Goal: Transaction & Acquisition: Purchase product/service

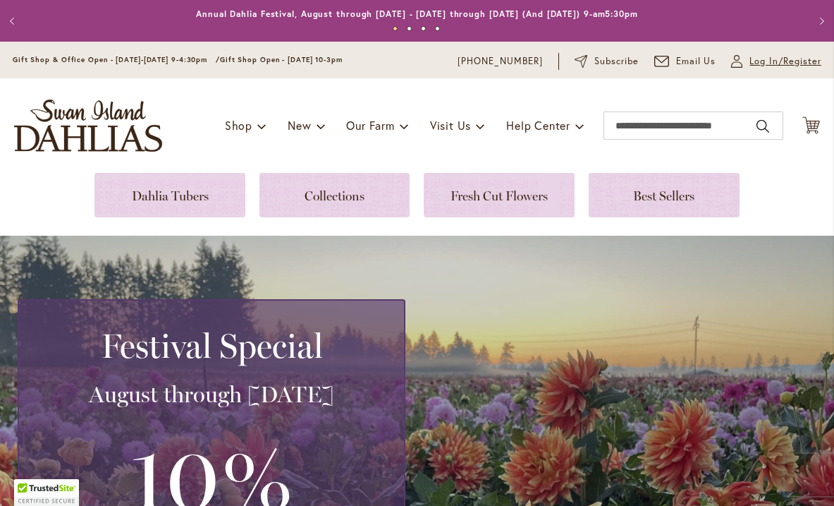
click at [748, 65] on link "My Account Log In/Register" at bounding box center [776, 61] width 90 height 14
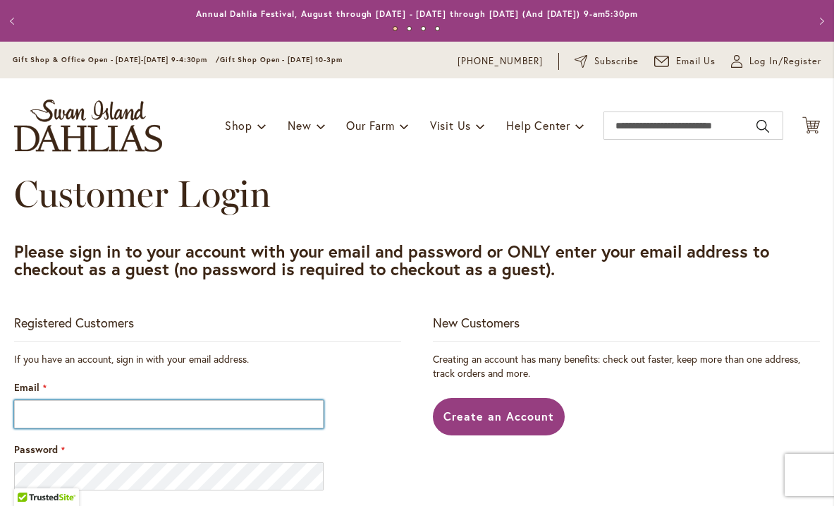
type input "**********"
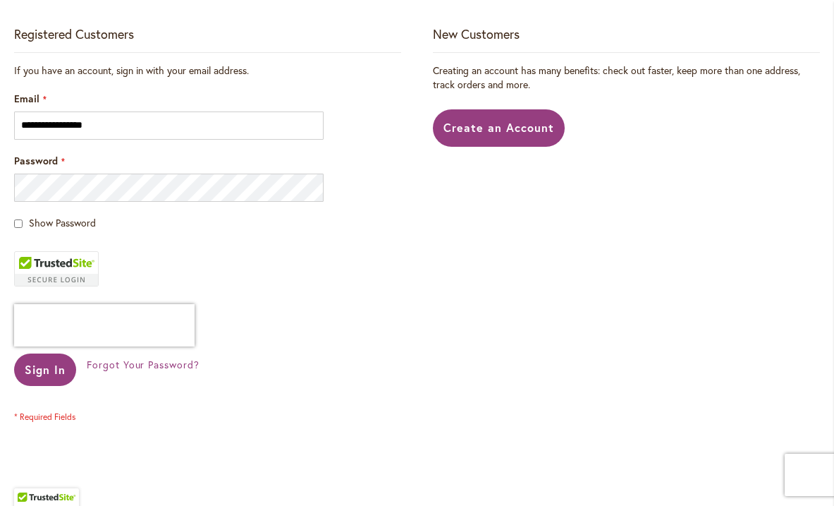
scroll to position [290, 0]
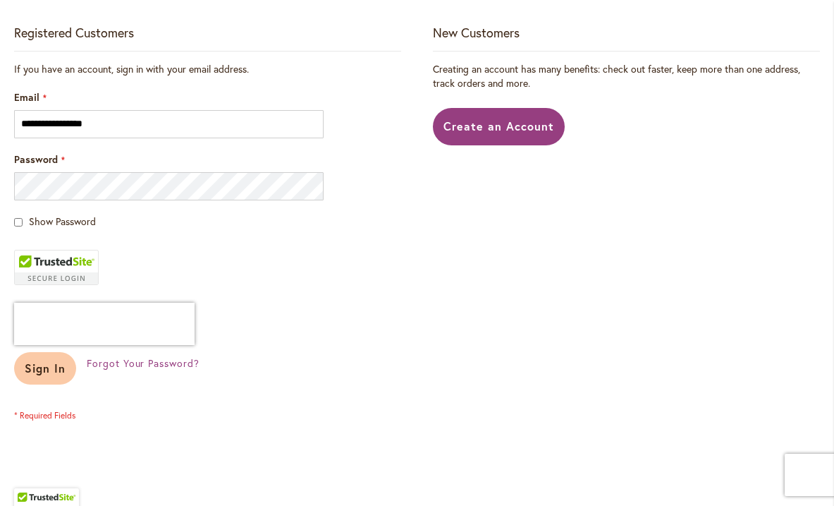
click at [37, 368] on span "Sign In" at bounding box center [45, 367] width 41 height 15
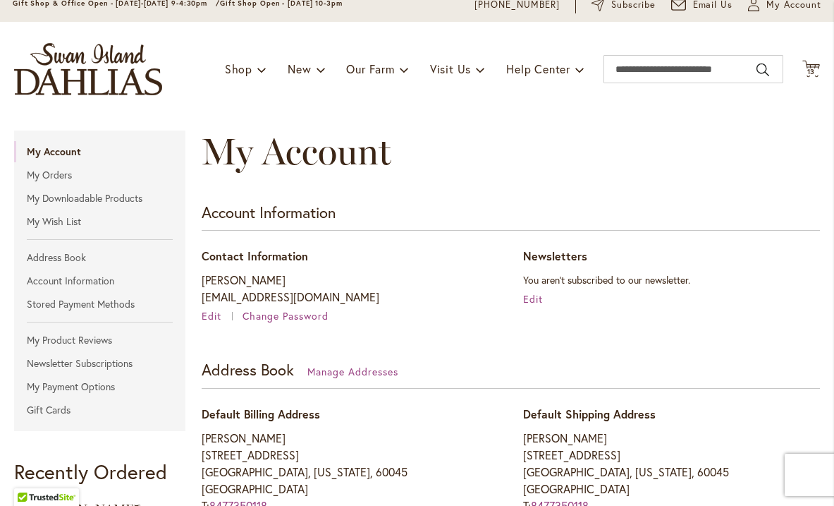
scroll to position [54, 0]
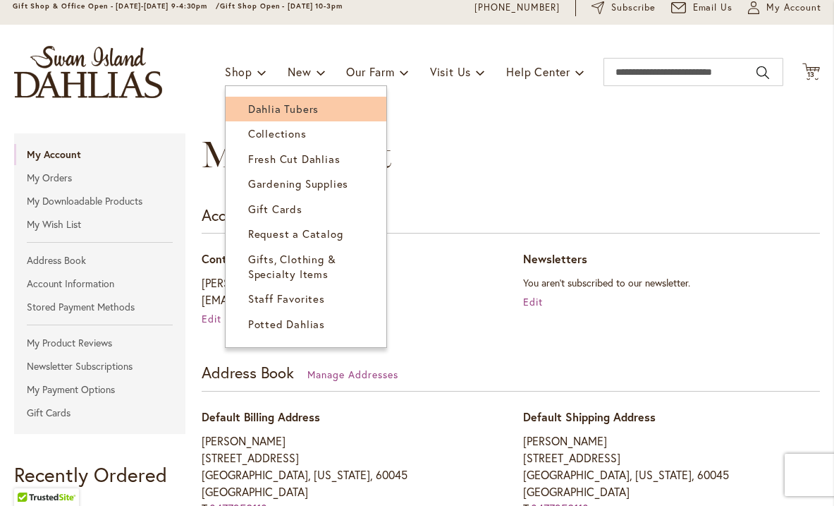
click at [256, 109] on span "Dahlia Tubers" at bounding box center [283, 109] width 71 height 14
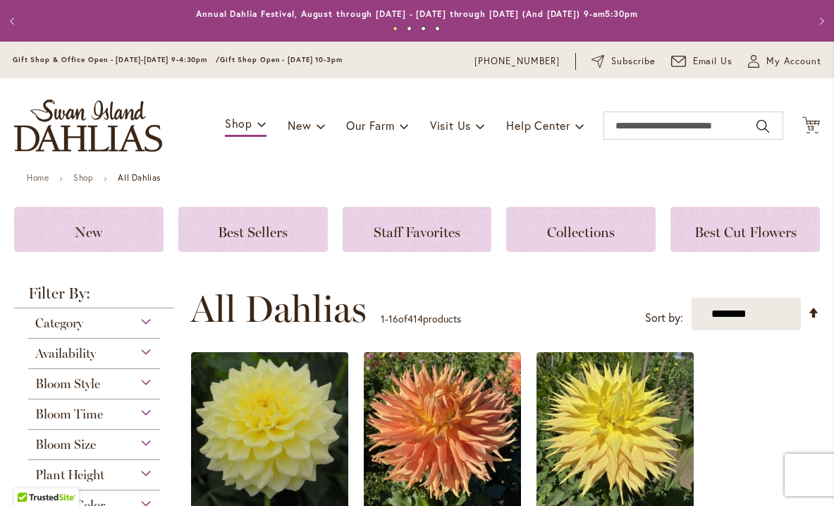
click at [139, 319] on div "Category" at bounding box center [94, 319] width 132 height 23
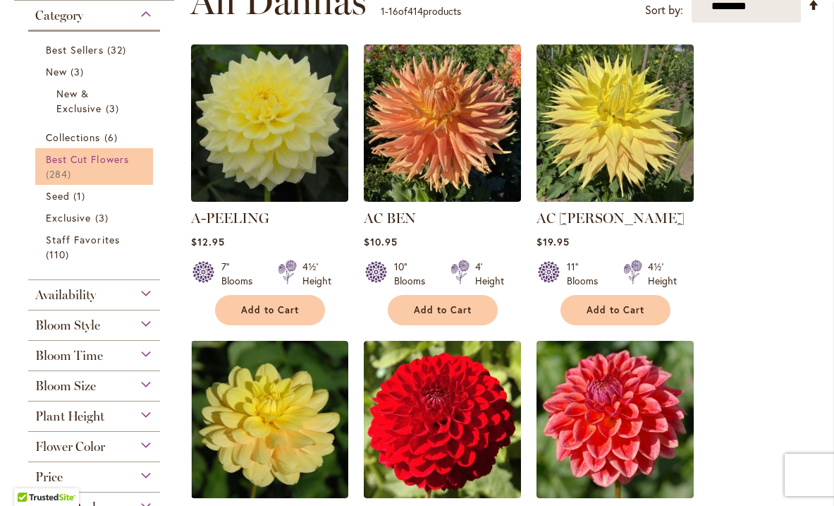
click at [107, 162] on span "Best Cut Flowers" at bounding box center [87, 158] width 83 height 13
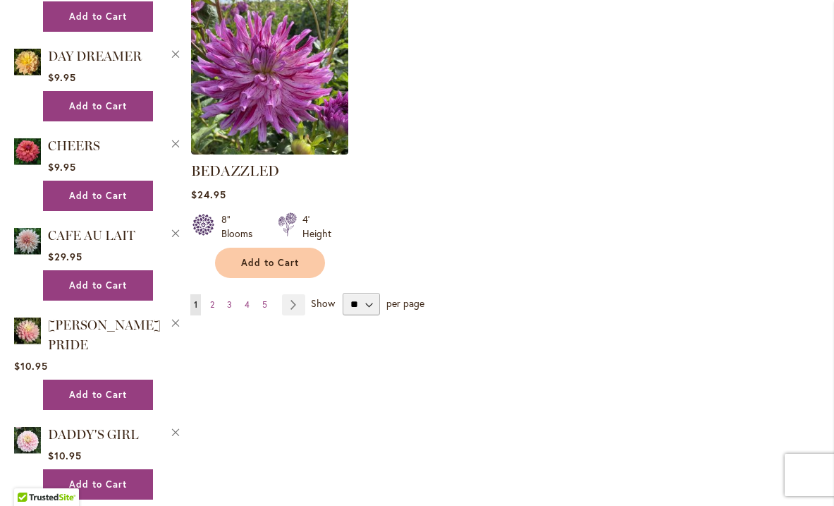
scroll to position [1809, 0]
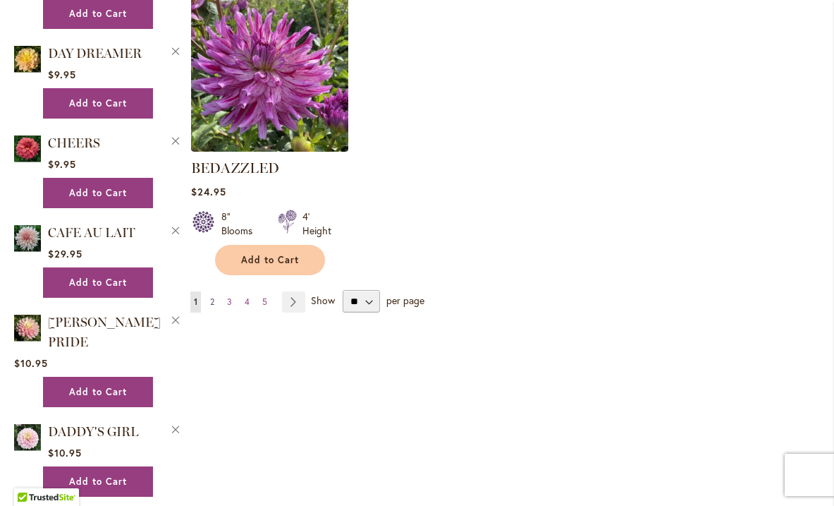
click at [212, 296] on span "2" at bounding box center [212, 301] width 4 height 11
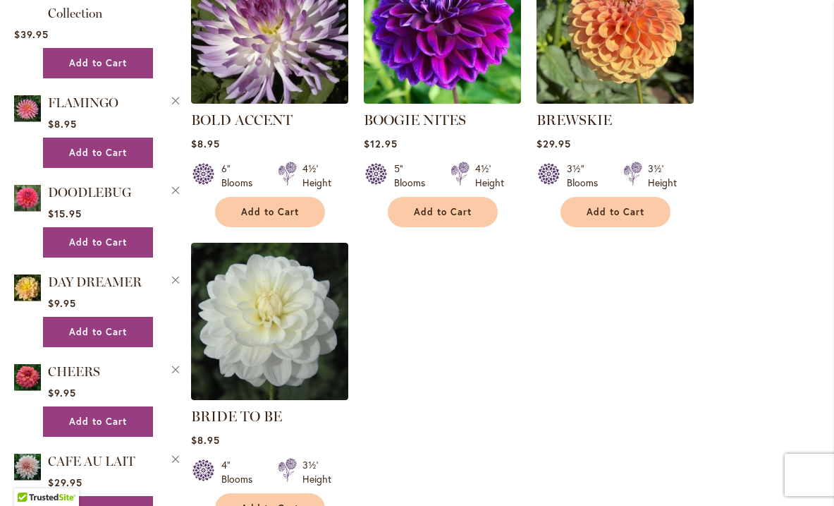
scroll to position [1765, 0]
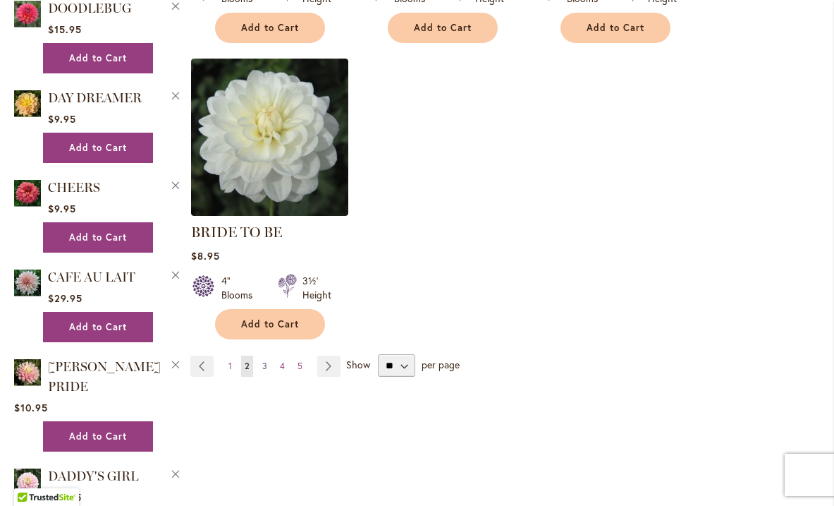
click at [264, 360] on span "3" at bounding box center [264, 365] width 5 height 11
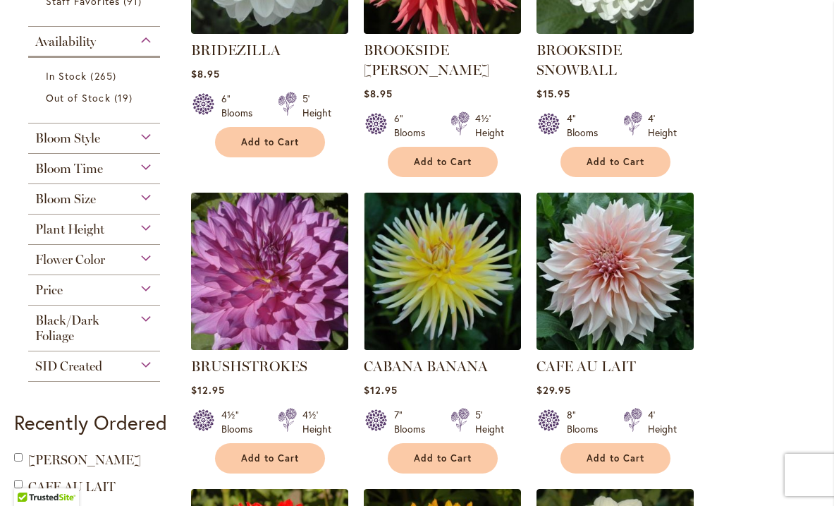
scroll to position [447, 0]
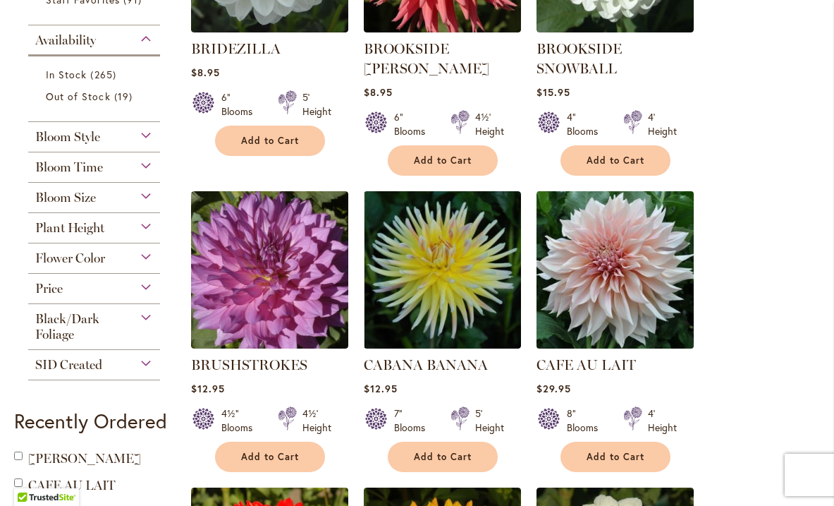
click at [566, 305] on img at bounding box center [614, 269] width 165 height 165
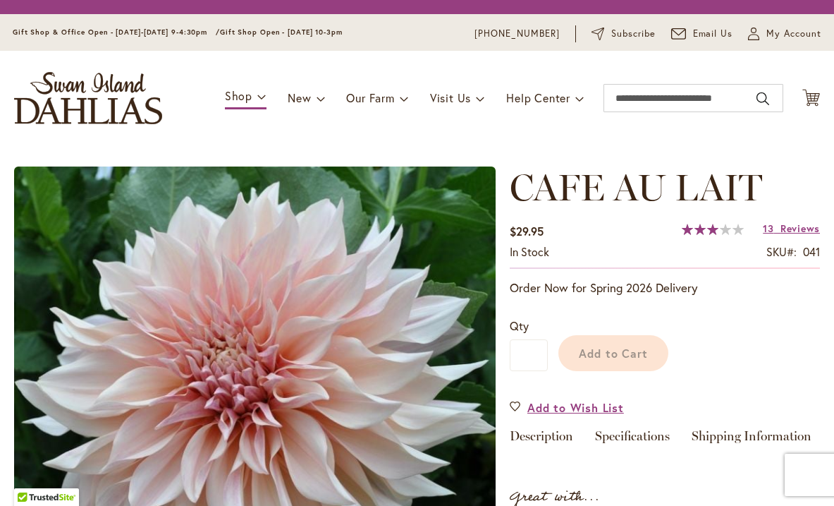
type input "*******"
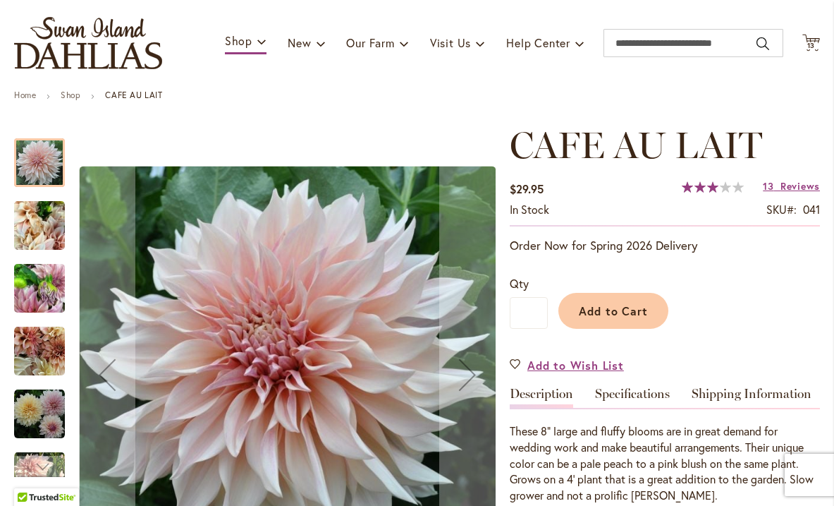
scroll to position [83, 0]
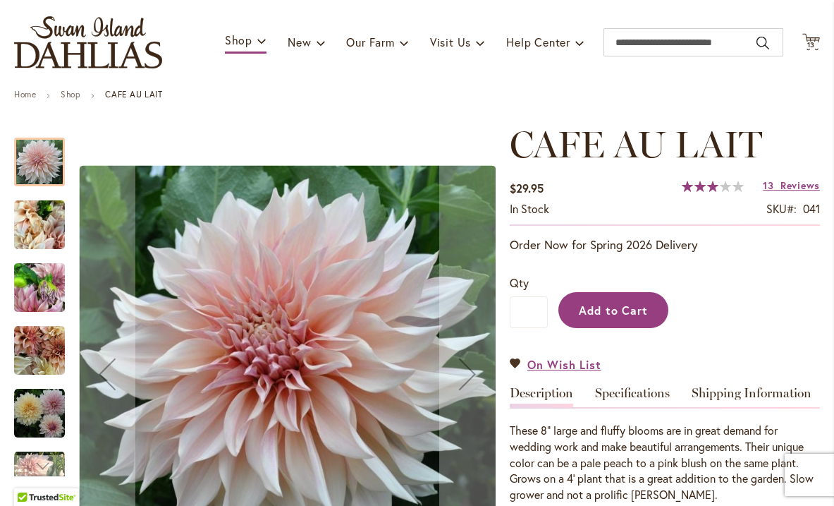
click at [605, 310] on span "Add to Cart" at bounding box center [614, 310] width 70 height 15
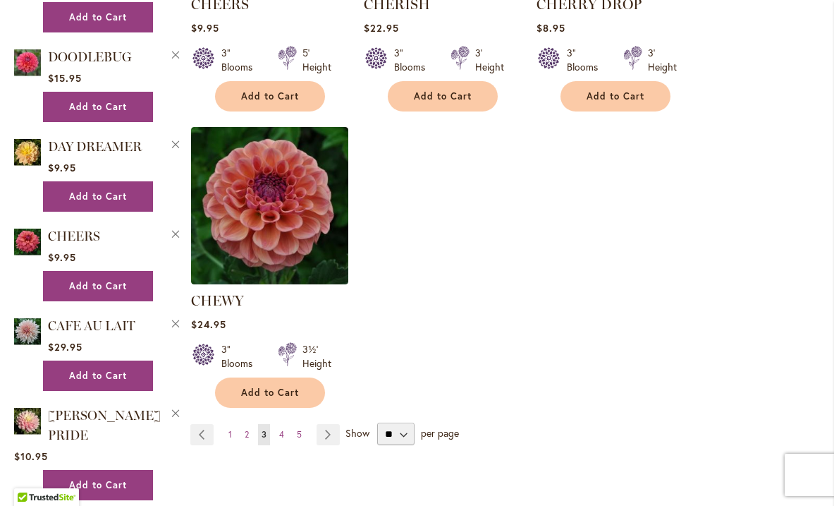
scroll to position [1717, 0]
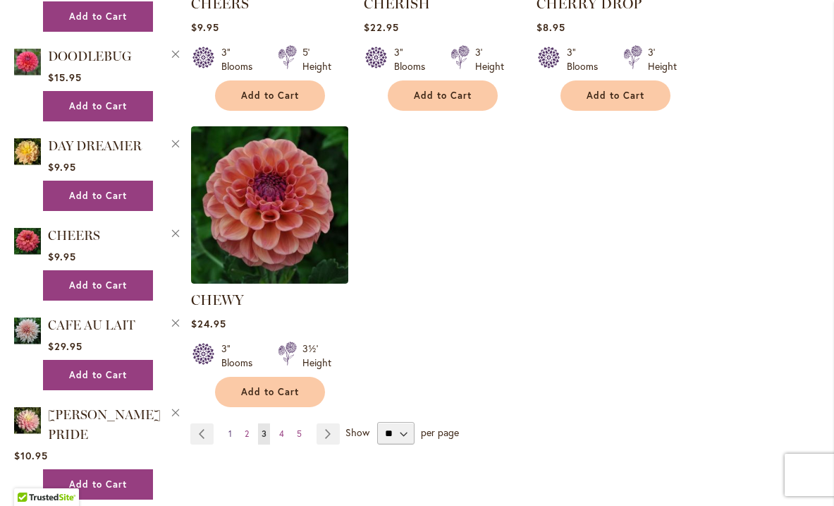
click at [230, 428] on span "1" at bounding box center [231, 433] width 4 height 11
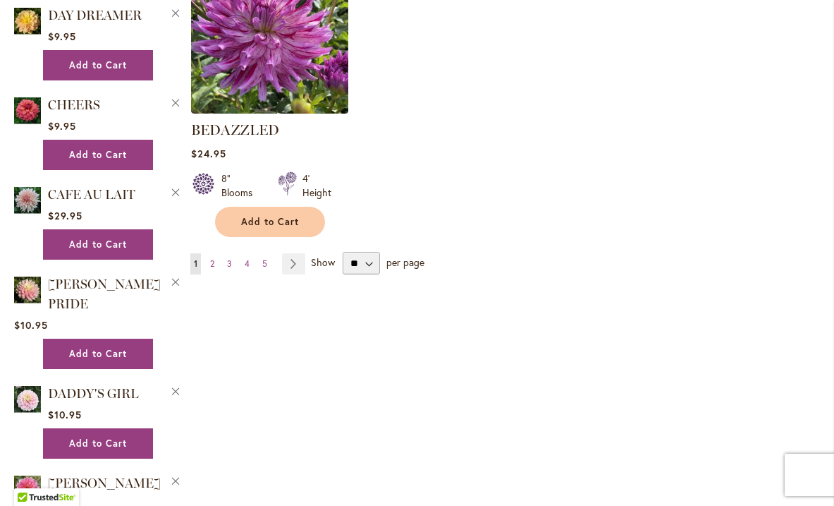
scroll to position [1852, 0]
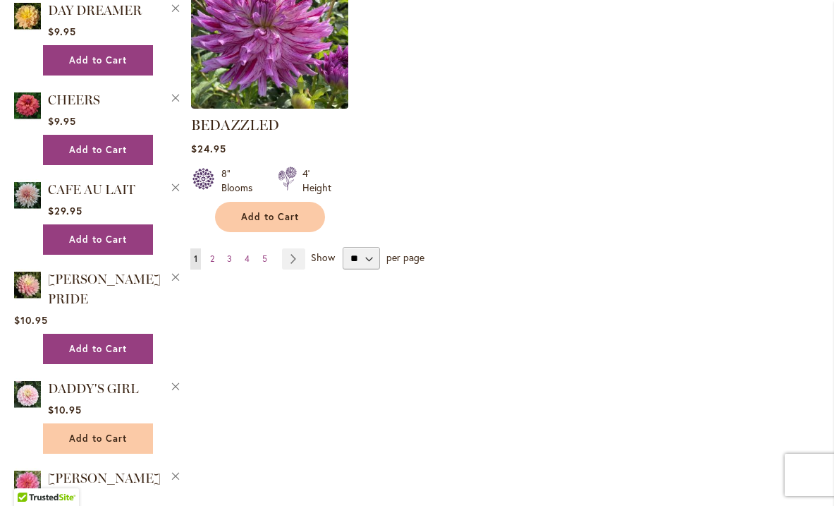
click at [135, 423] on button "Add to Cart" at bounding box center [98, 438] width 110 height 30
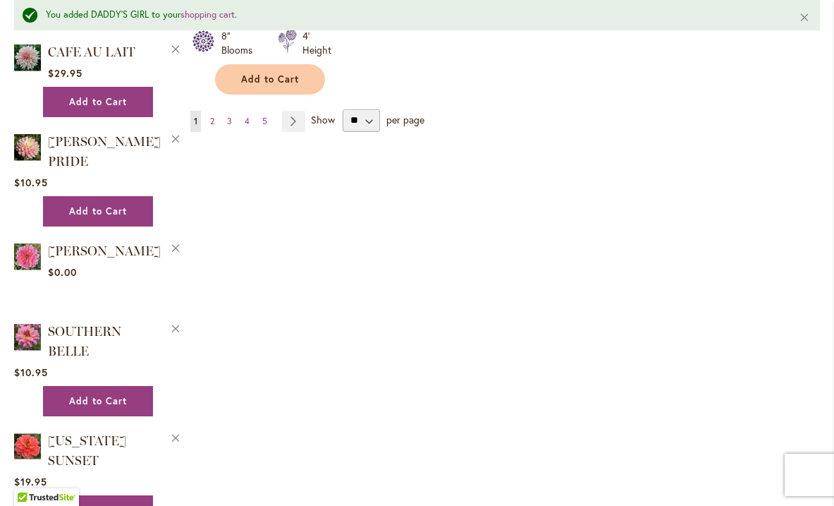
scroll to position [2026, 0]
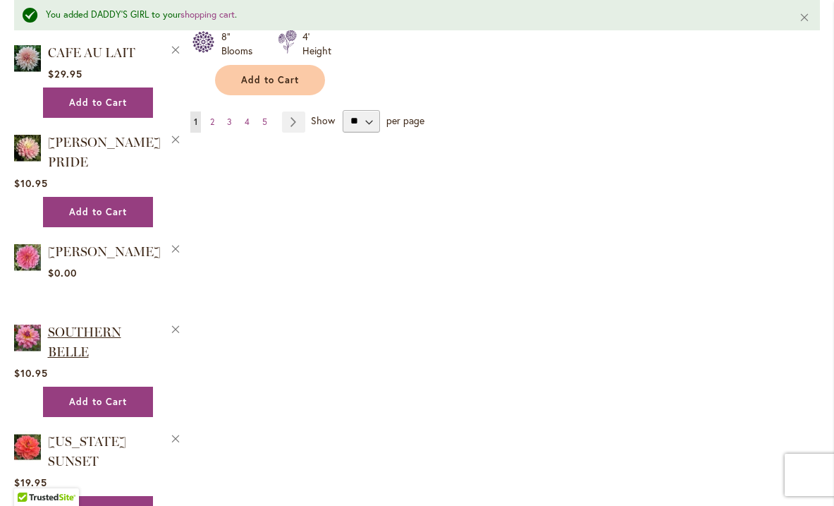
click at [85, 324] on span "SOUTHERN BELLE" at bounding box center [84, 341] width 73 height 35
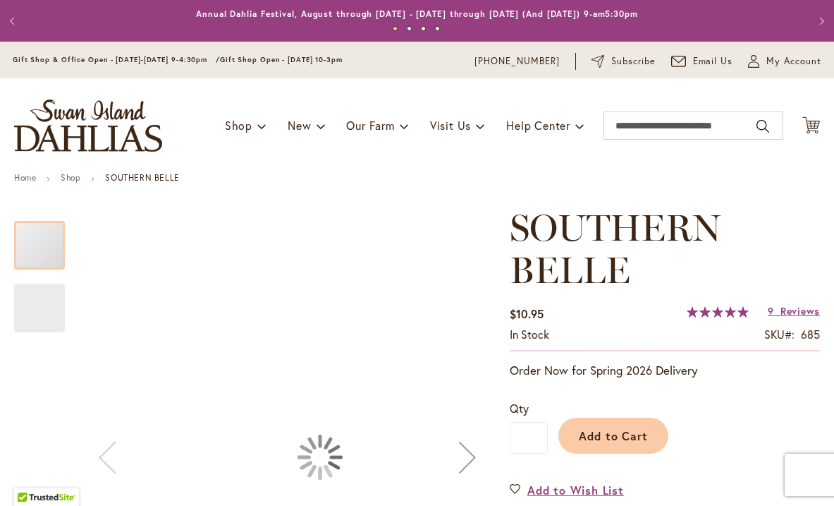
type input "*******"
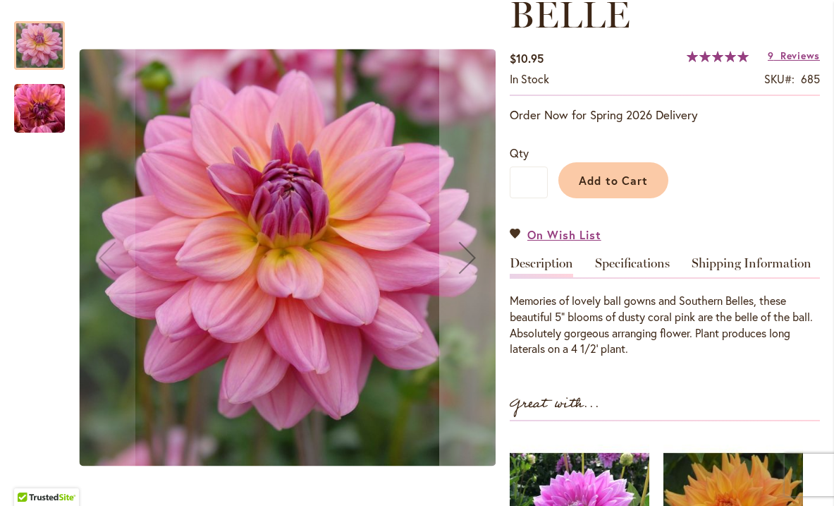
scroll to position [259, 0]
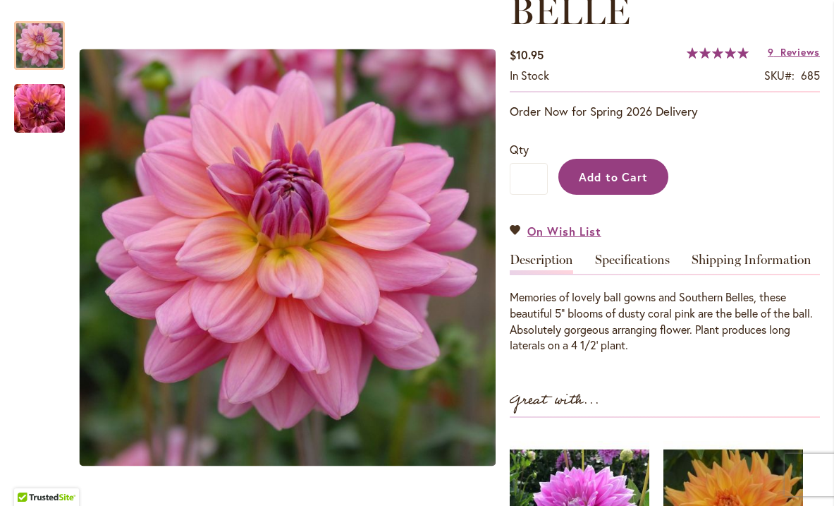
click at [616, 173] on span "Add to Cart" at bounding box center [614, 176] width 70 height 15
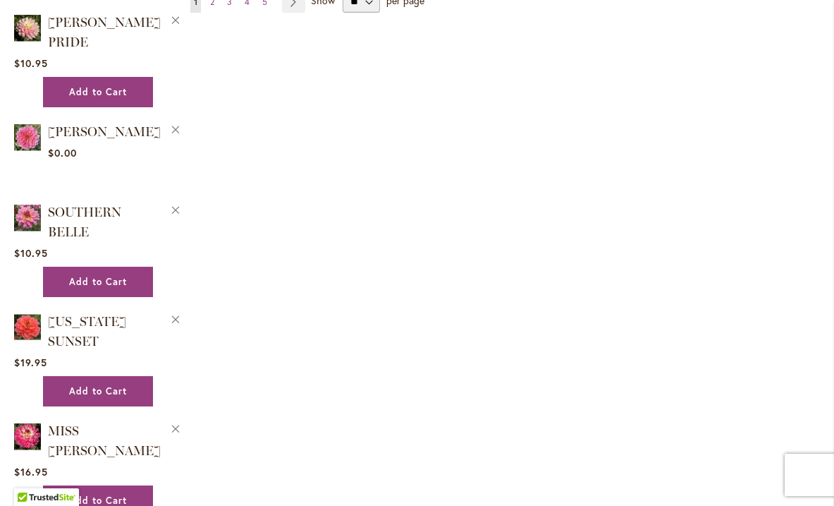
scroll to position [2109, 0]
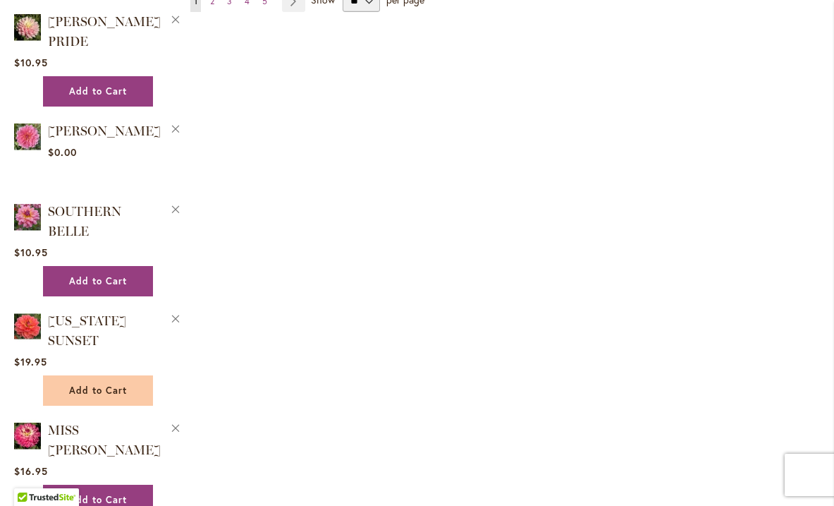
click at [89, 384] on span "Add to Cart" at bounding box center [98, 390] width 58 height 12
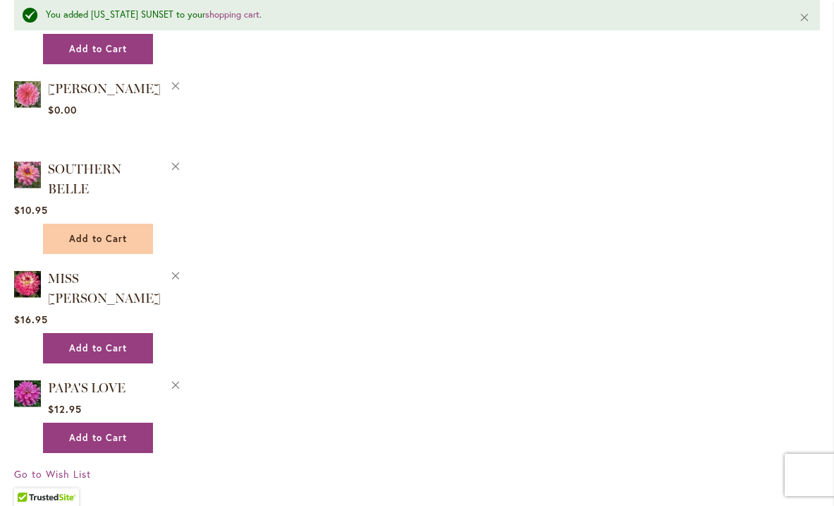
scroll to position [2191, 0]
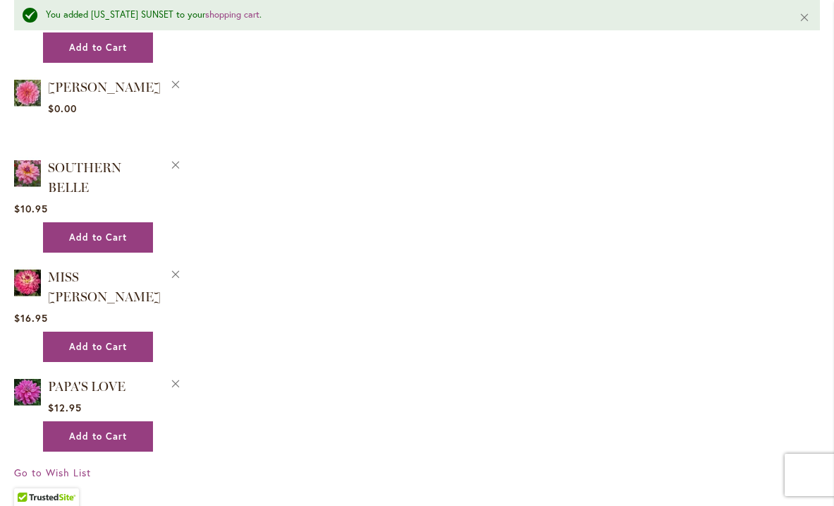
click at [71, 465] on span "Go to Wish List" at bounding box center [52, 471] width 77 height 13
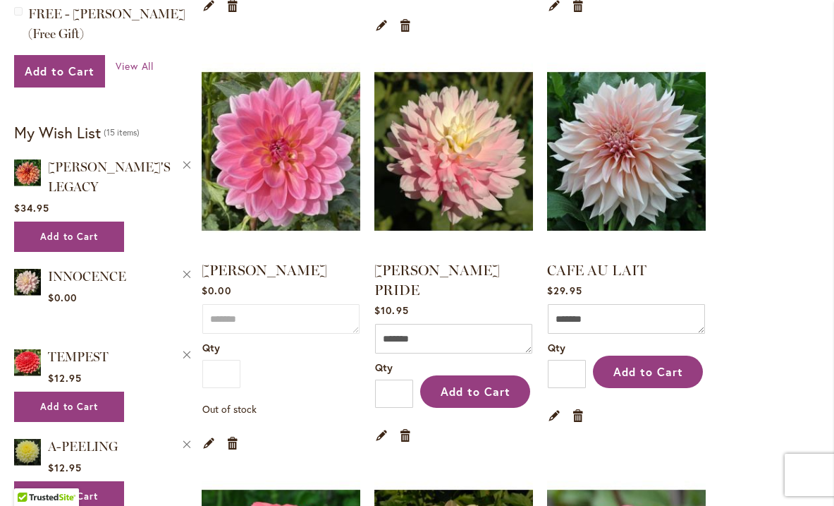
scroll to position [660, 0]
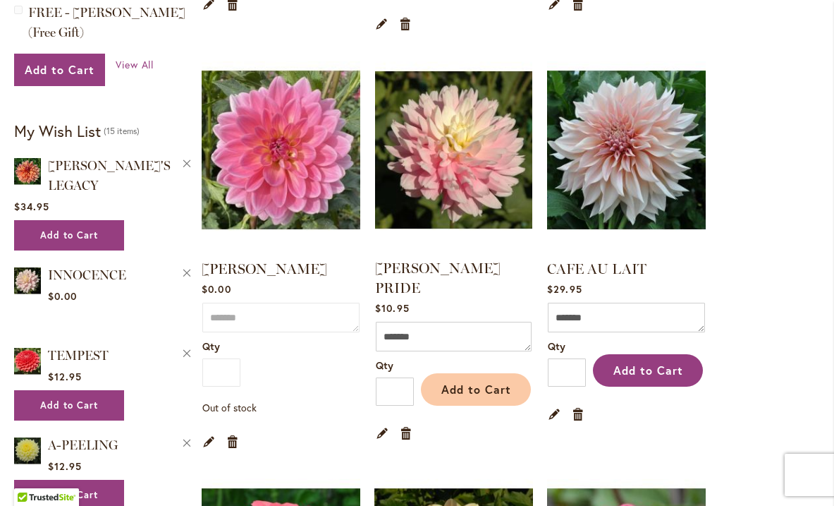
click at [485, 382] on span "Add to Cart" at bounding box center [476, 389] width 70 height 15
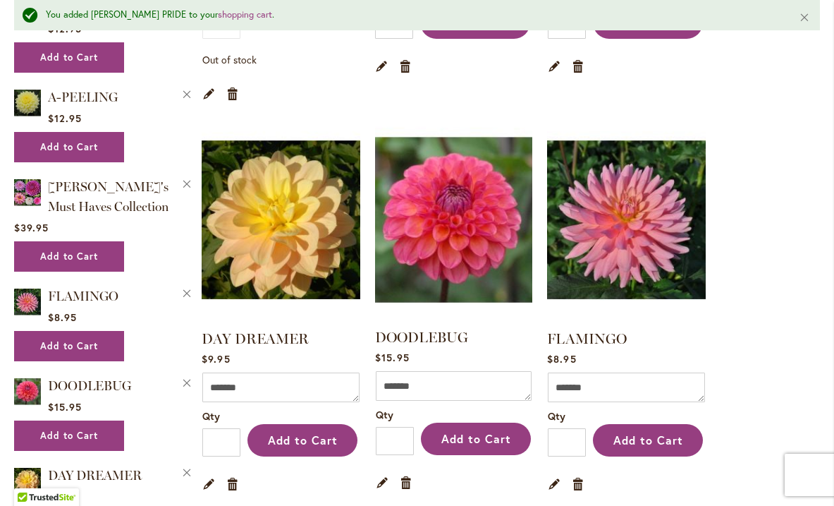
scroll to position [1039, 0]
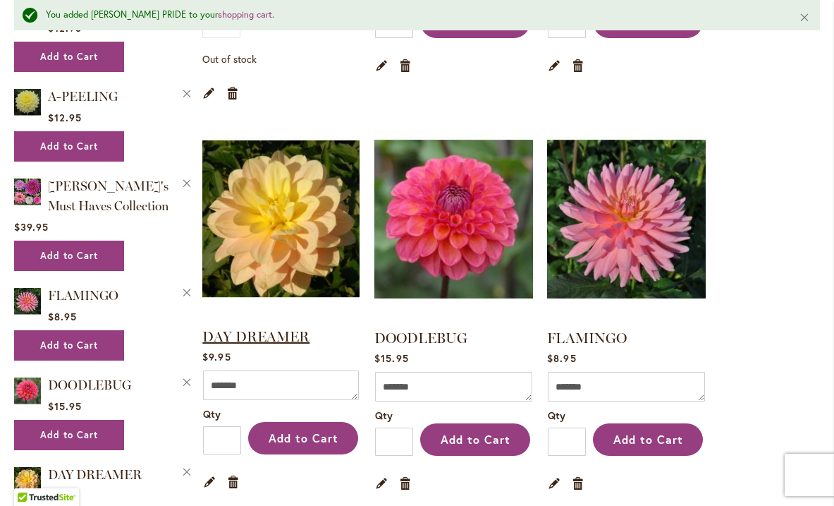
click at [291, 328] on link "DAY DREAMER" at bounding box center [255, 336] width 107 height 17
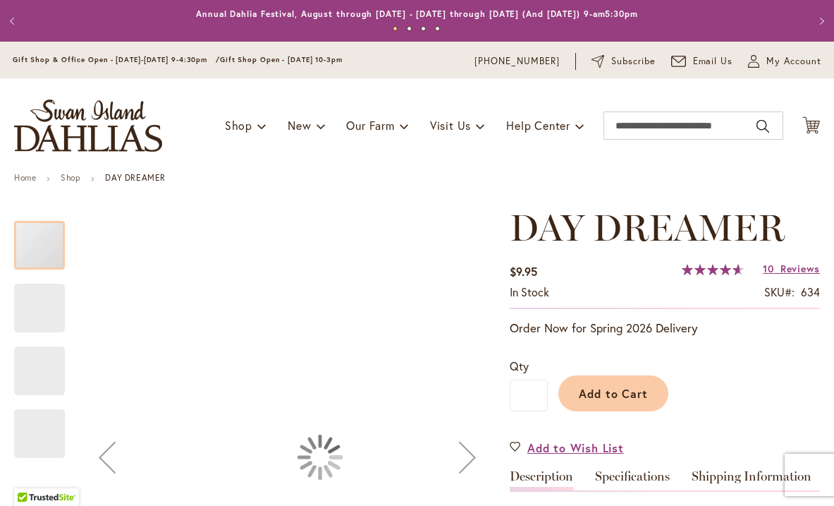
type input "*******"
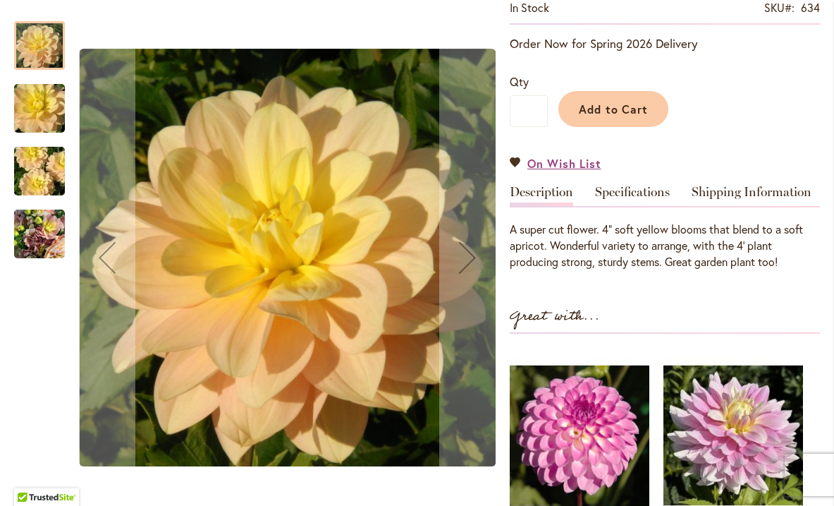
scroll to position [217, 0]
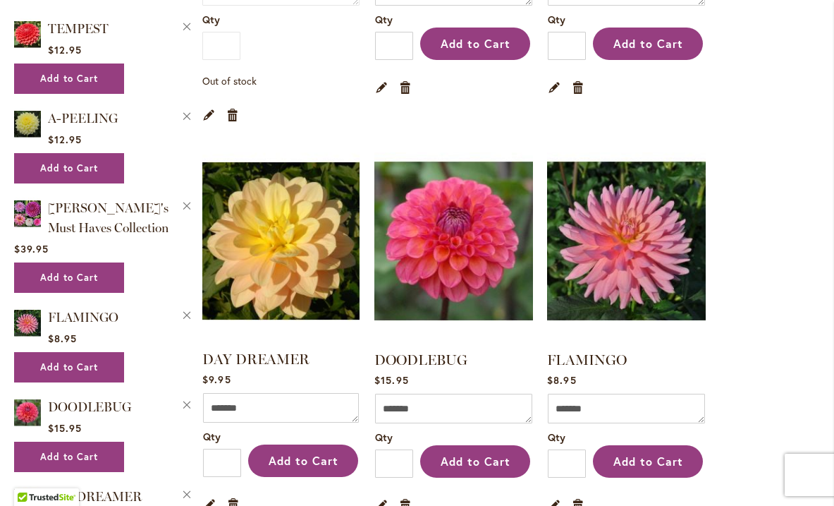
scroll to position [1000, 0]
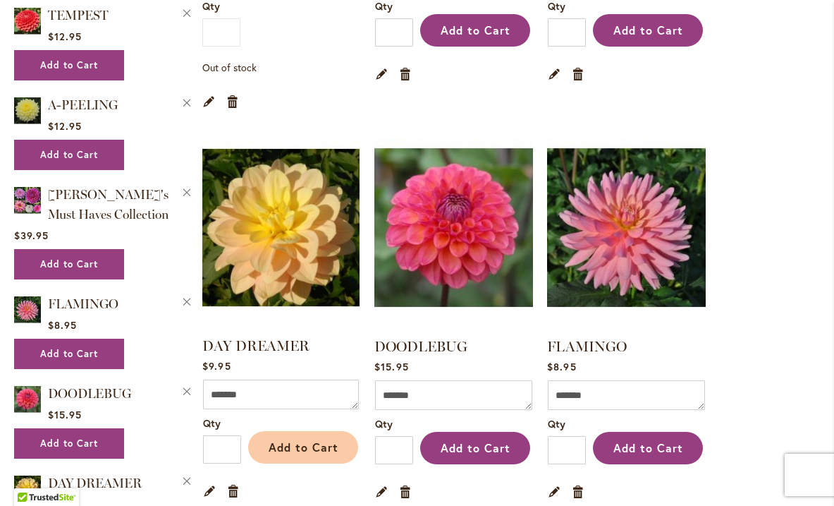
click at [293, 439] on span "Add to Cart" at bounding box center [304, 446] width 70 height 15
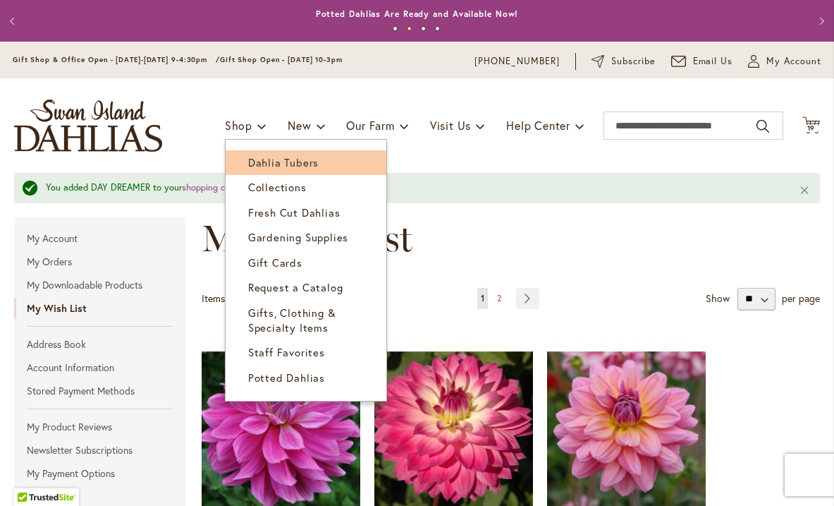
click at [254, 158] on span "Dahlia Tubers" at bounding box center [283, 162] width 71 height 14
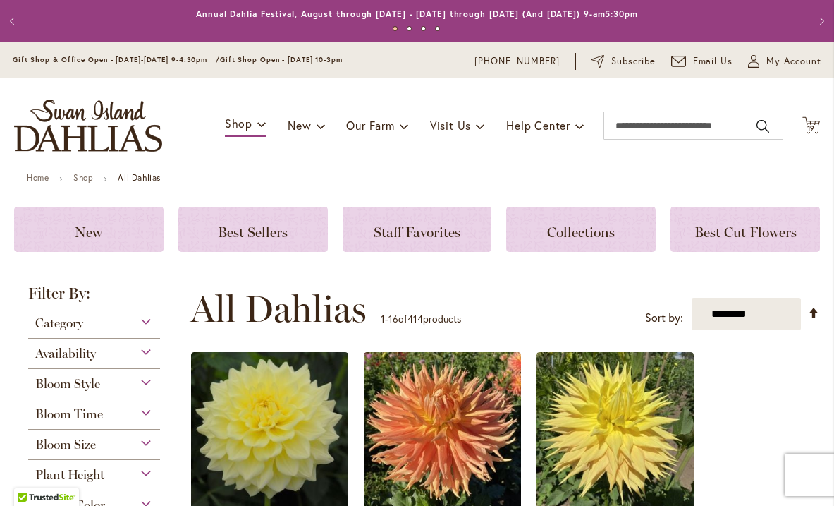
click at [146, 321] on div "Category" at bounding box center [94, 319] width 132 height 23
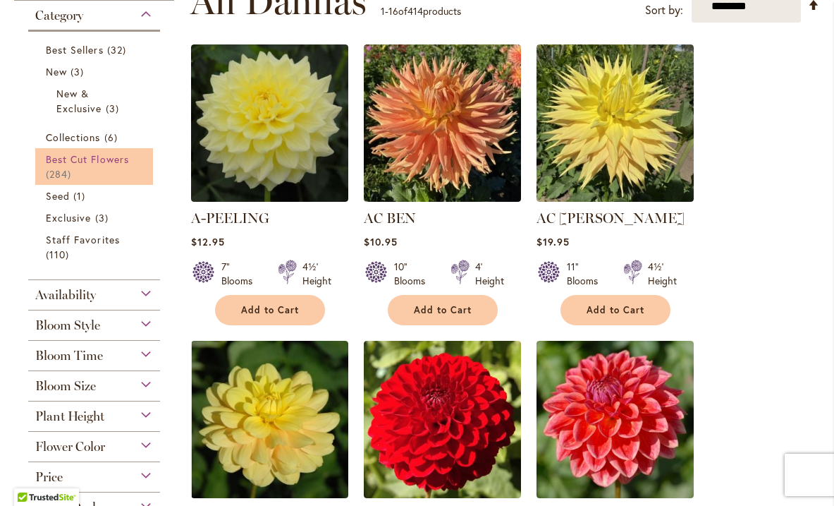
click at [86, 157] on span "Best Cut Flowers" at bounding box center [87, 158] width 83 height 13
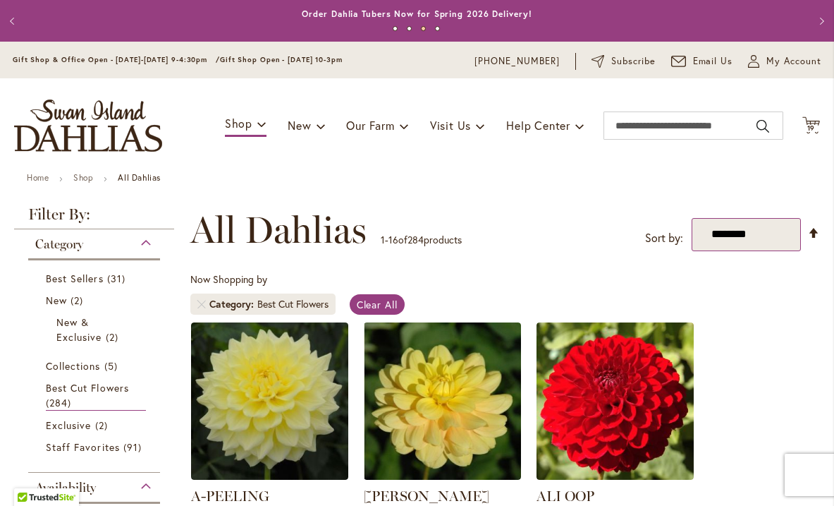
select select "*****"
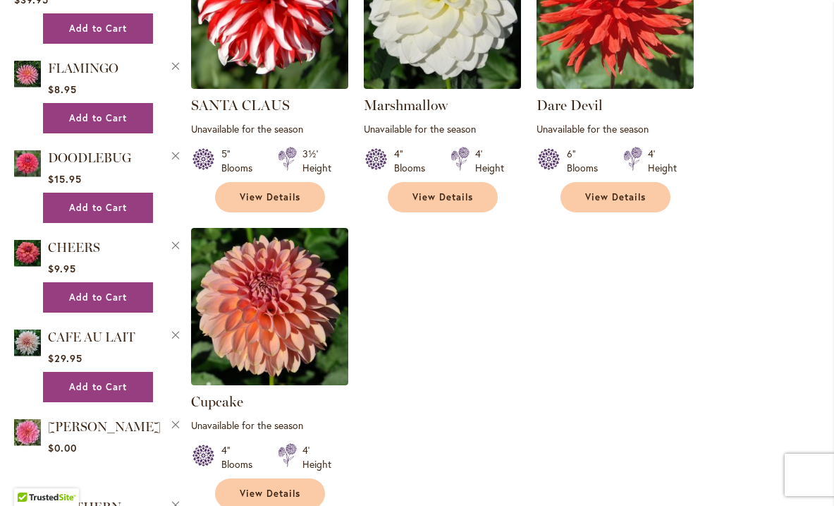
scroll to position [1846, 0]
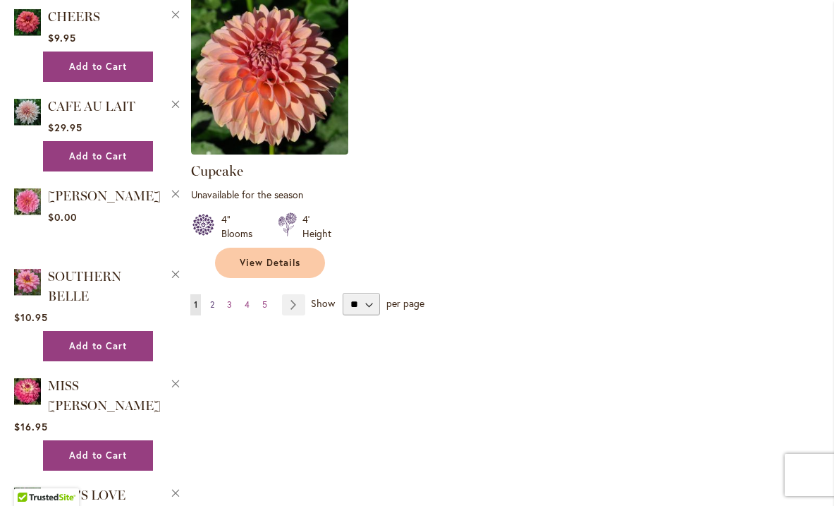
click at [214, 299] on span "2" at bounding box center [212, 304] width 4 height 11
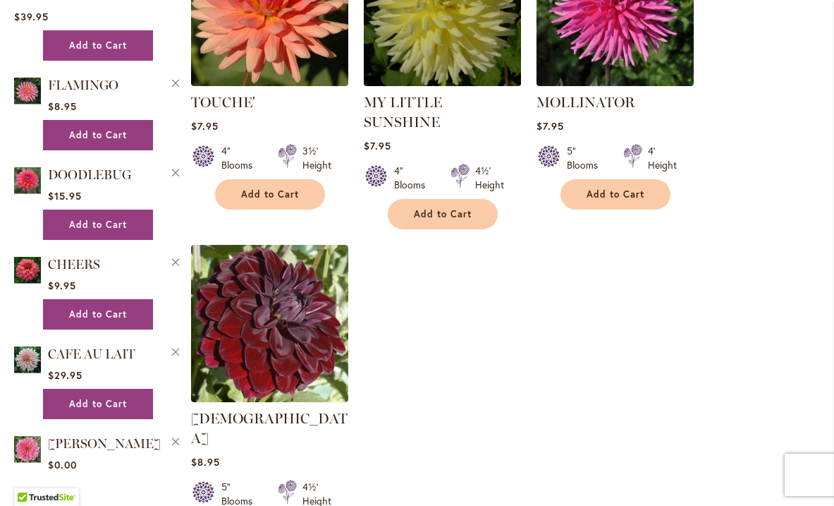
scroll to position [1727, 0]
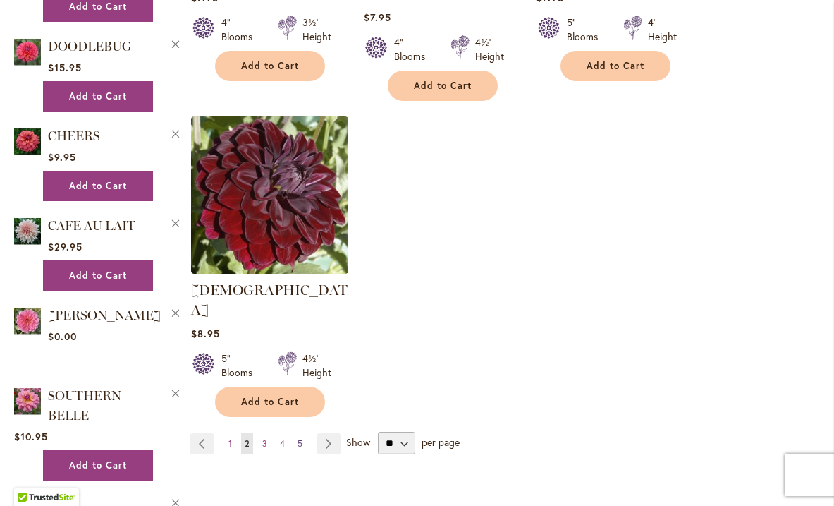
click at [299, 438] on span "5" at bounding box center [300, 443] width 5 height 11
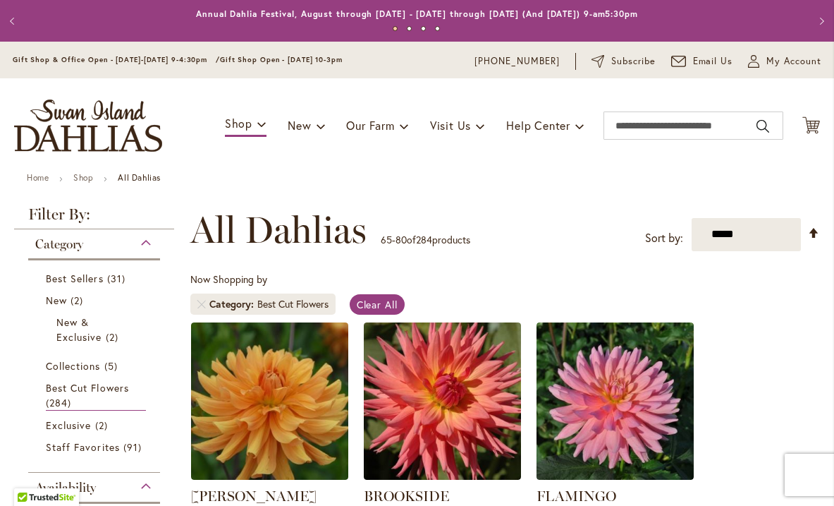
scroll to position [262, 0]
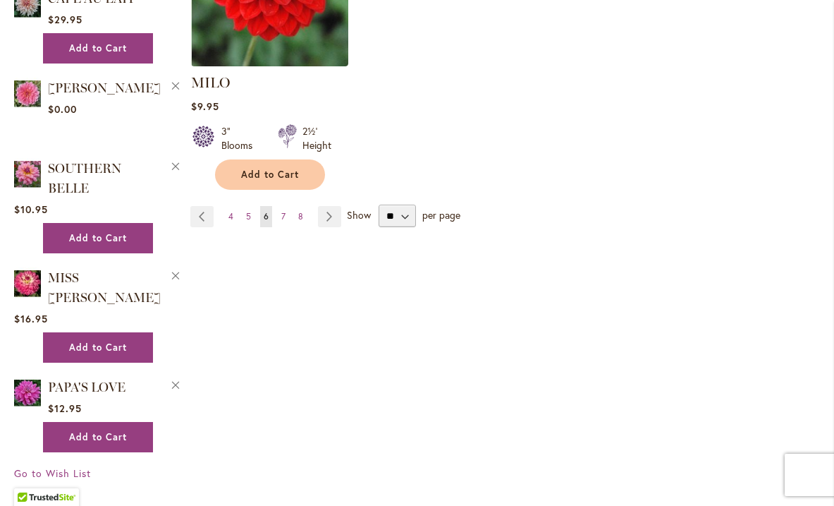
scroll to position [1932, 0]
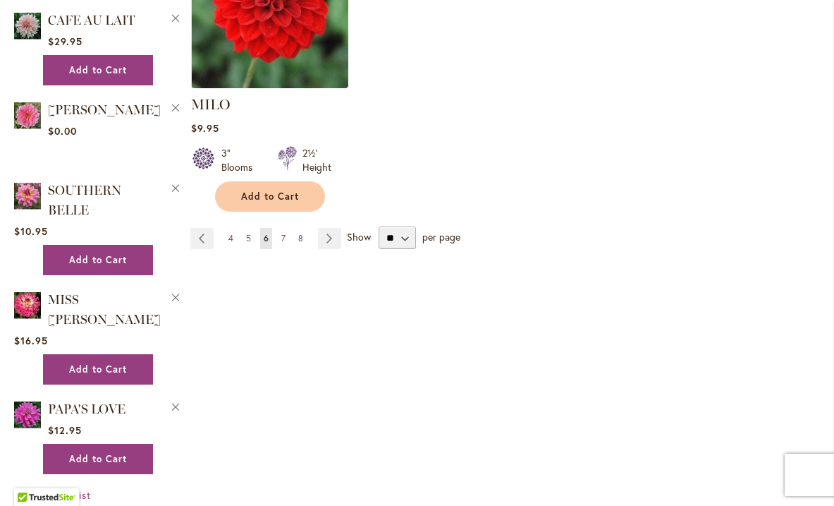
click at [299, 233] on span "8" at bounding box center [300, 238] width 5 height 11
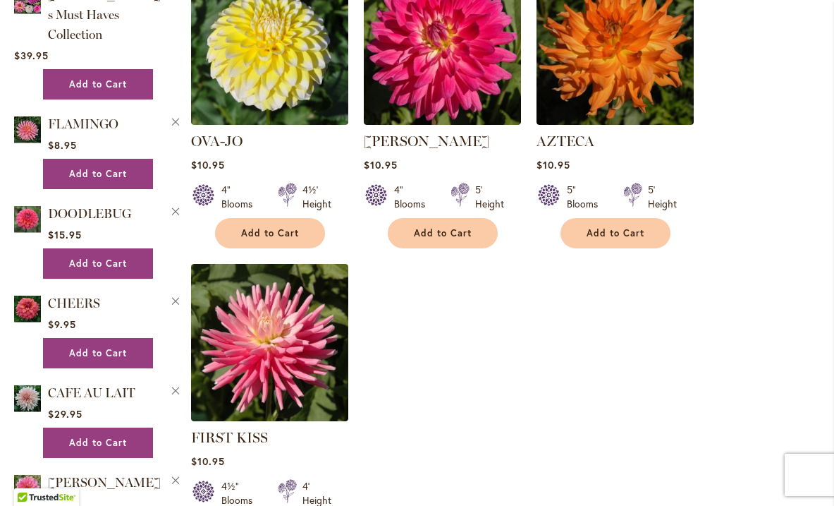
scroll to position [1823, 0]
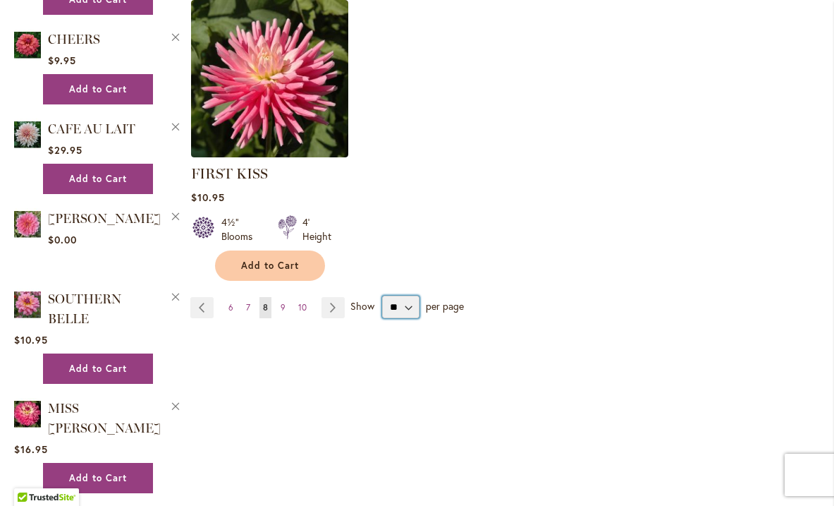
select select "**"
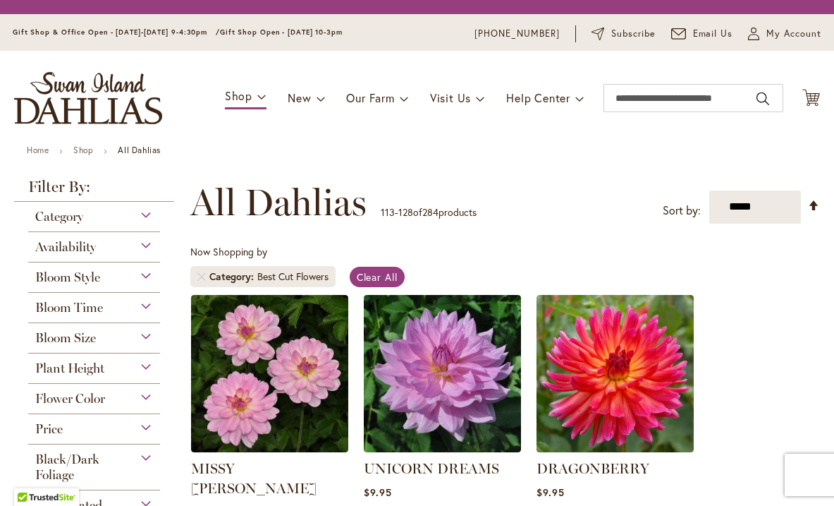
select select "**"
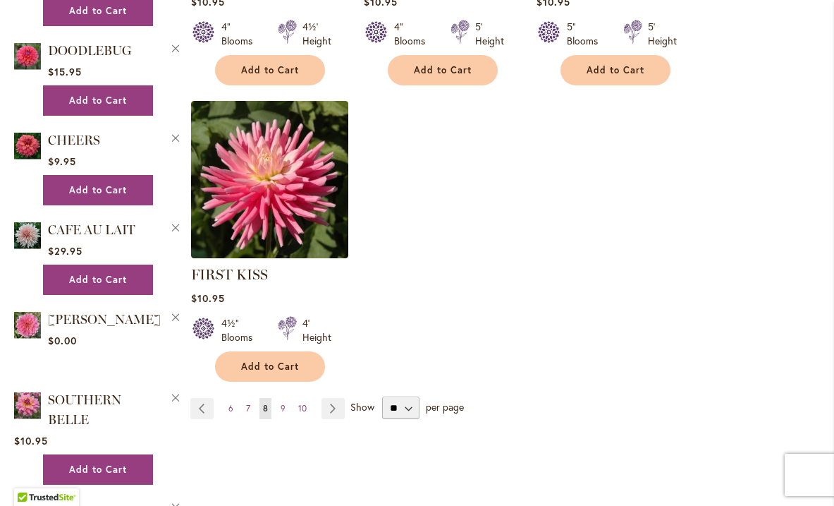
scroll to position [1724, 0]
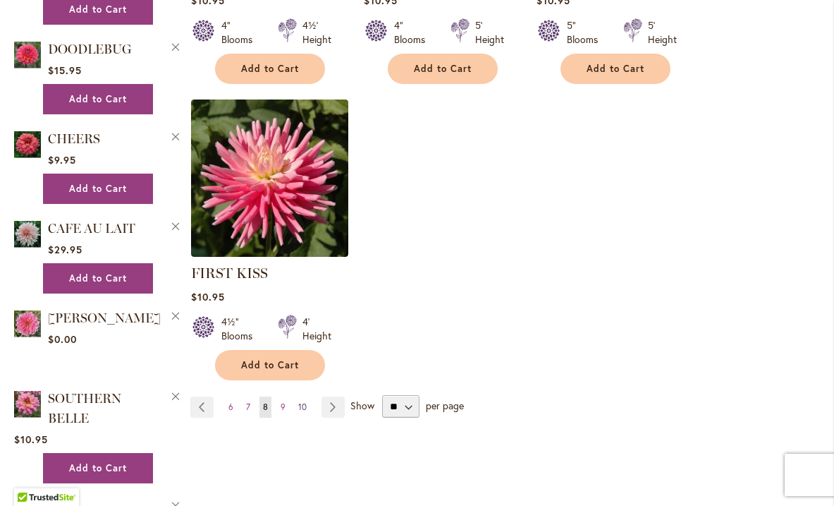
click at [299, 401] on span "10" at bounding box center [302, 406] width 8 height 11
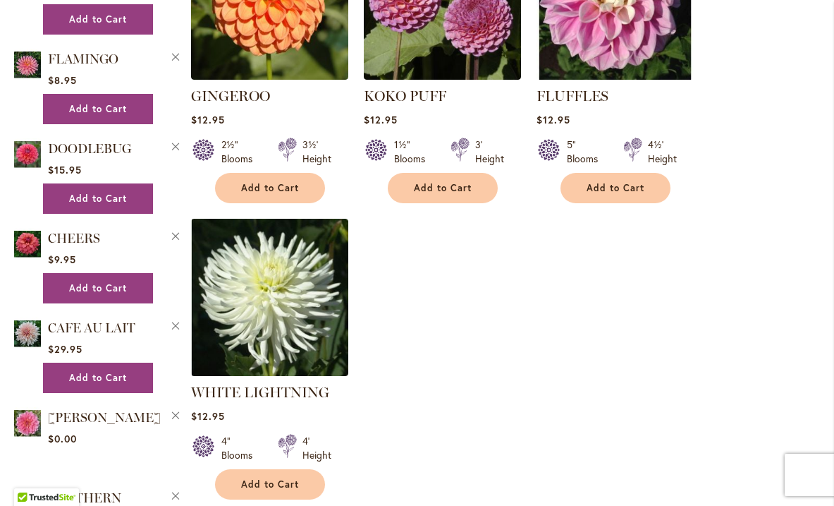
scroll to position [1632, 0]
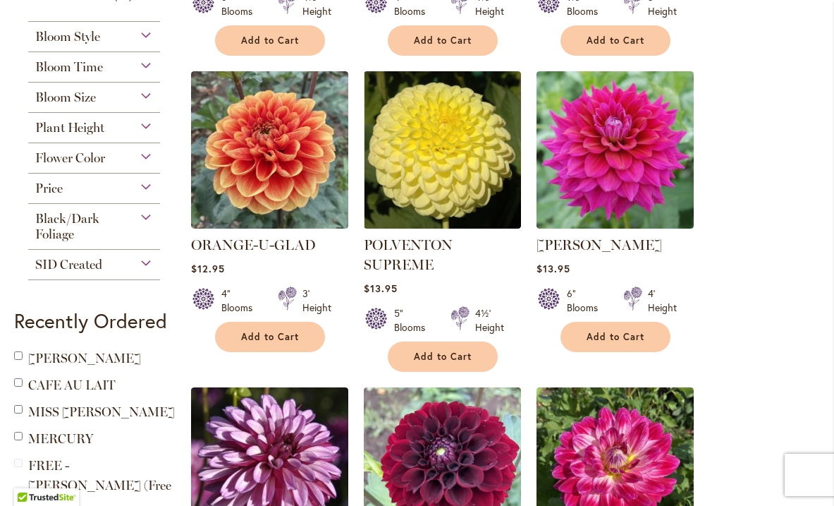
scroll to position [470, 0]
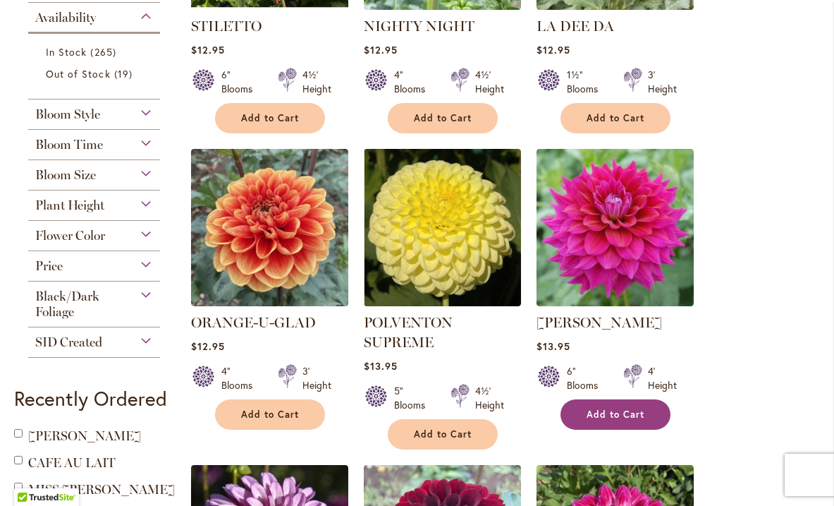
click at [598, 414] on span "Add to Cart" at bounding box center [616, 414] width 58 height 12
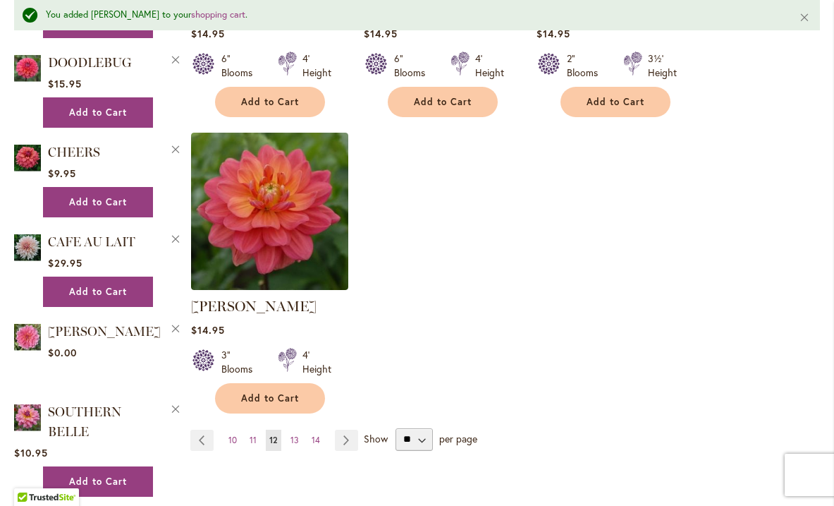
scroll to position [1760, 0]
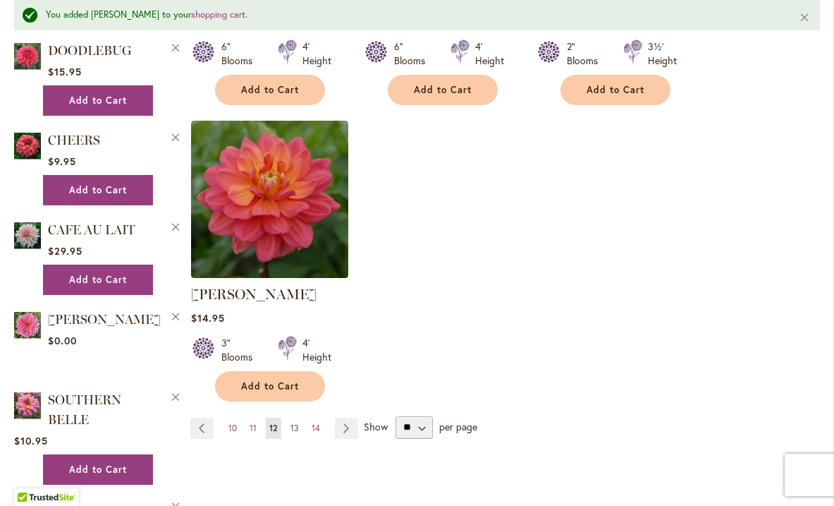
click at [296, 422] on span "13" at bounding box center [295, 427] width 8 height 11
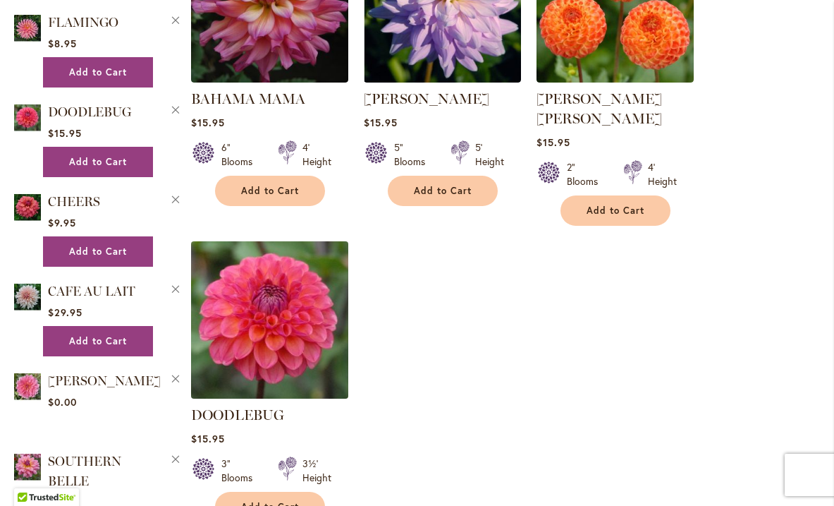
scroll to position [1662, 0]
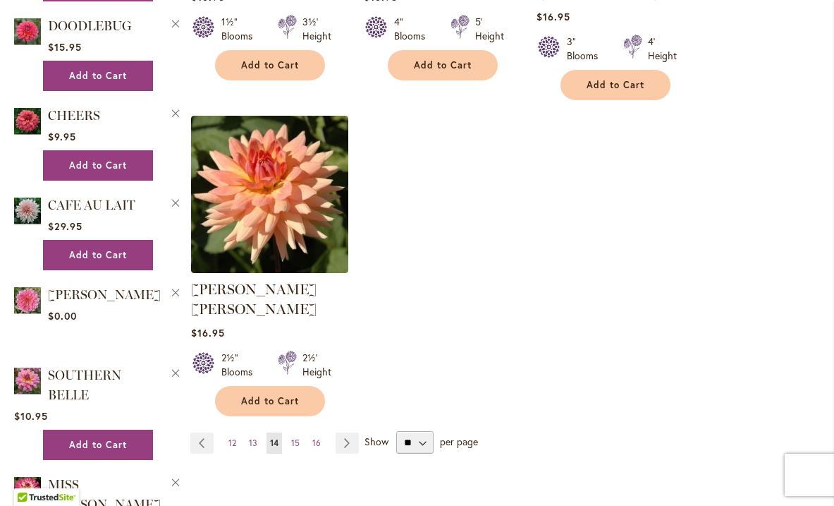
scroll to position [1748, 0]
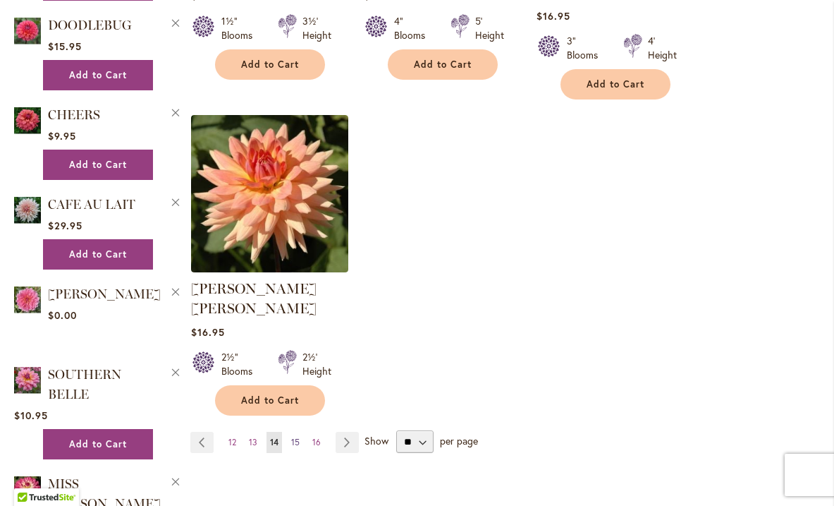
click at [297, 437] on span "15" at bounding box center [295, 442] width 8 height 11
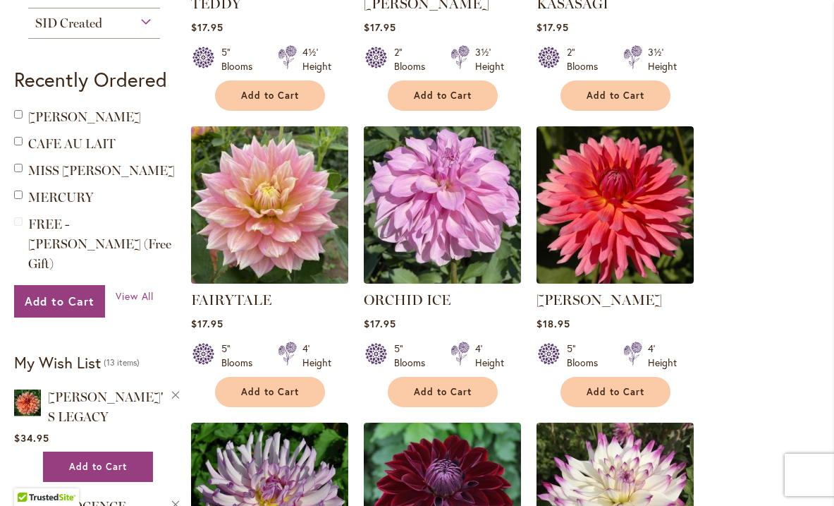
scroll to position [798, 0]
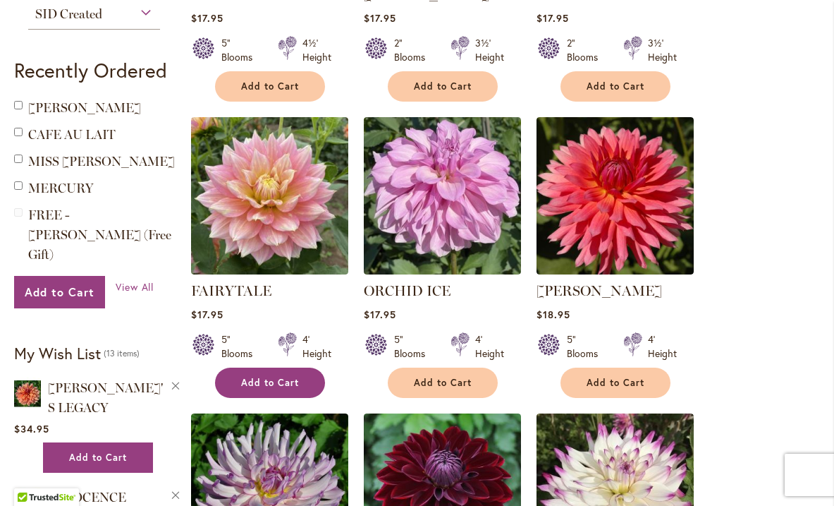
click at [285, 377] on span "Add to Cart" at bounding box center [270, 383] width 58 height 12
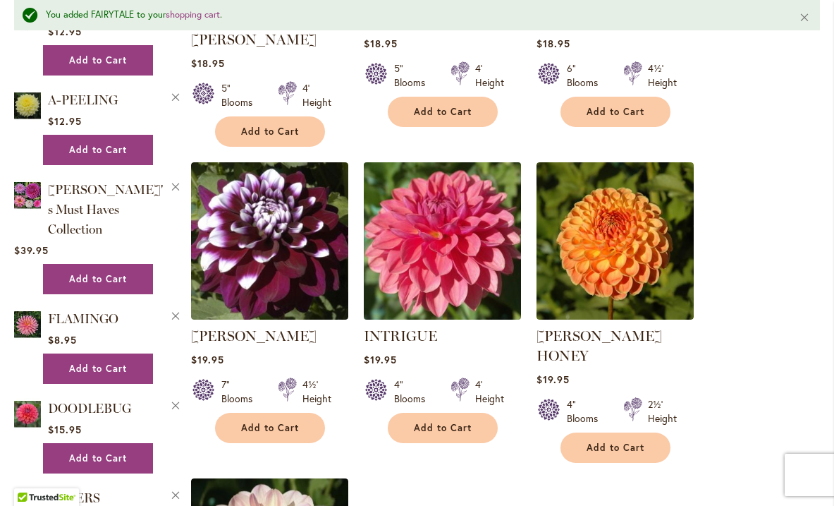
scroll to position [1411, 0]
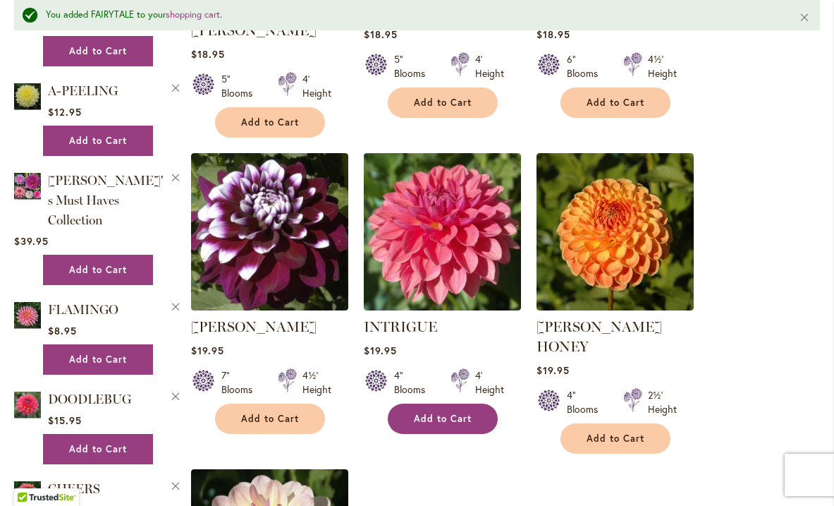
click at [430, 413] on span "Add to Cart" at bounding box center [443, 419] width 58 height 12
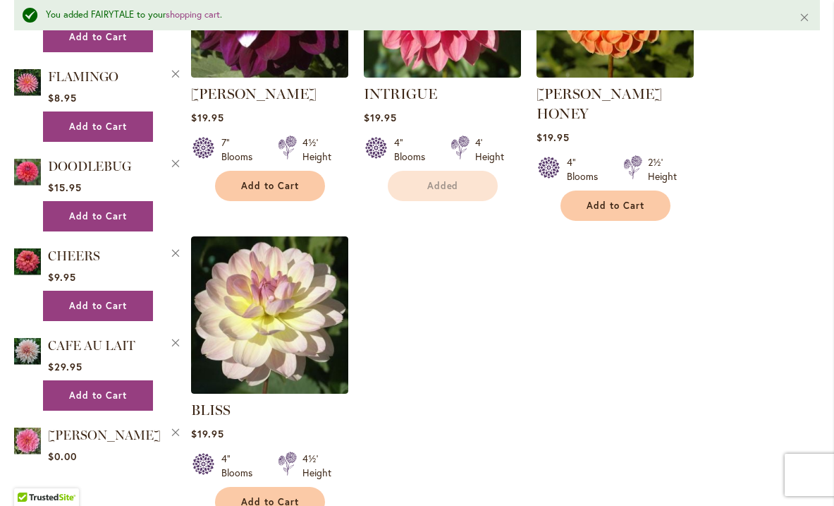
scroll to position [1735, 0]
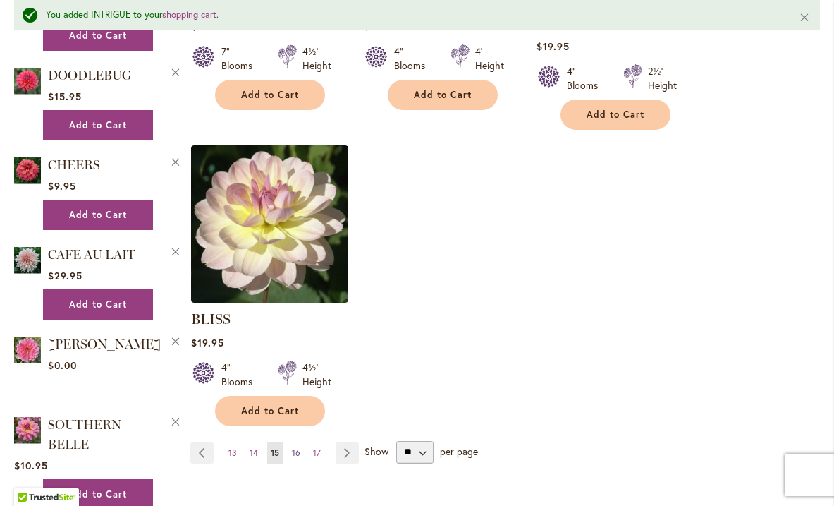
click at [294, 447] on span "16" at bounding box center [296, 452] width 8 height 11
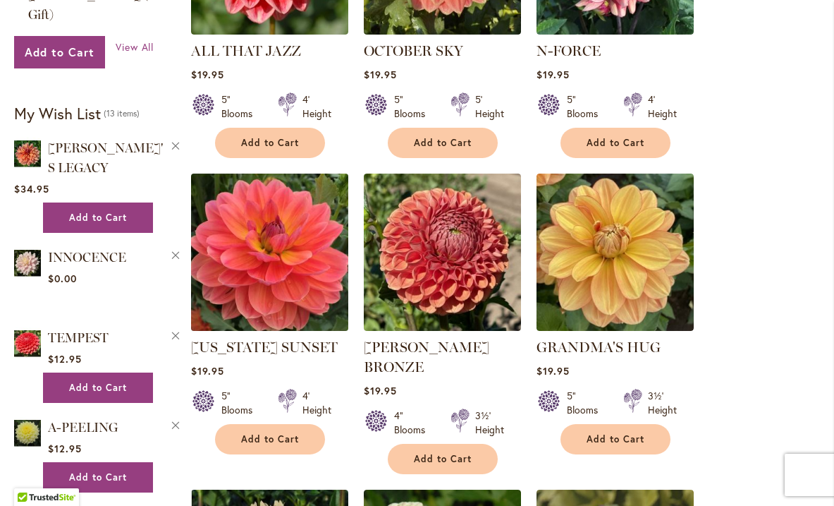
scroll to position [1038, 0]
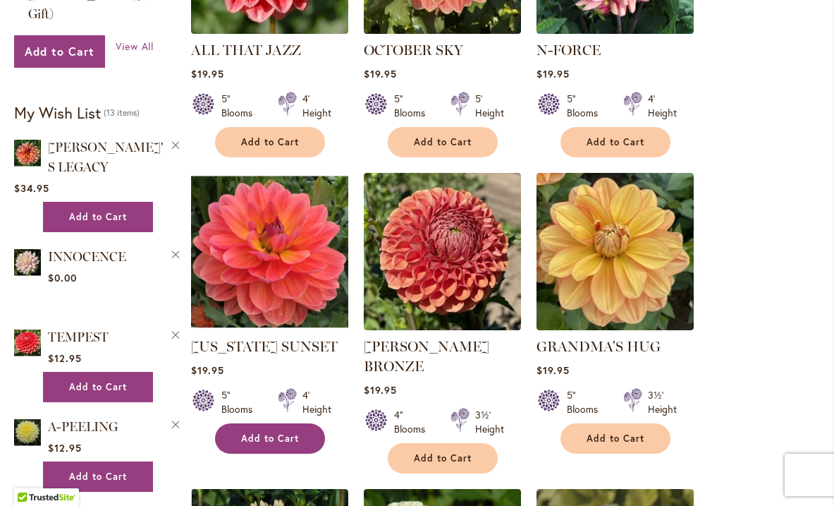
click at [271, 432] on span "Add to Cart" at bounding box center [270, 438] width 58 height 12
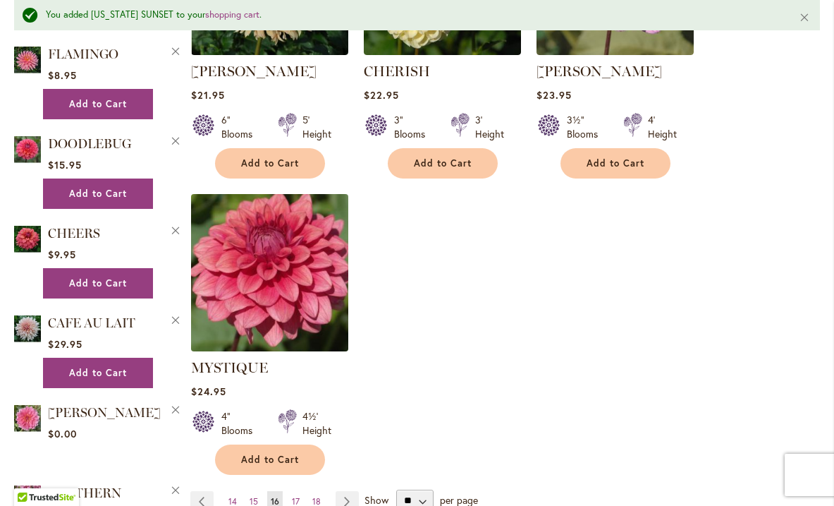
scroll to position [1697, 0]
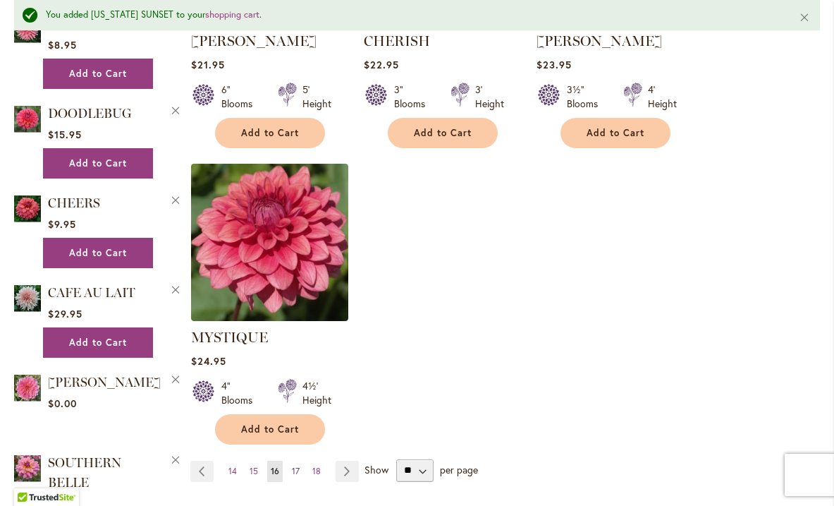
click at [299, 461] on link "Page 17" at bounding box center [295, 471] width 15 height 21
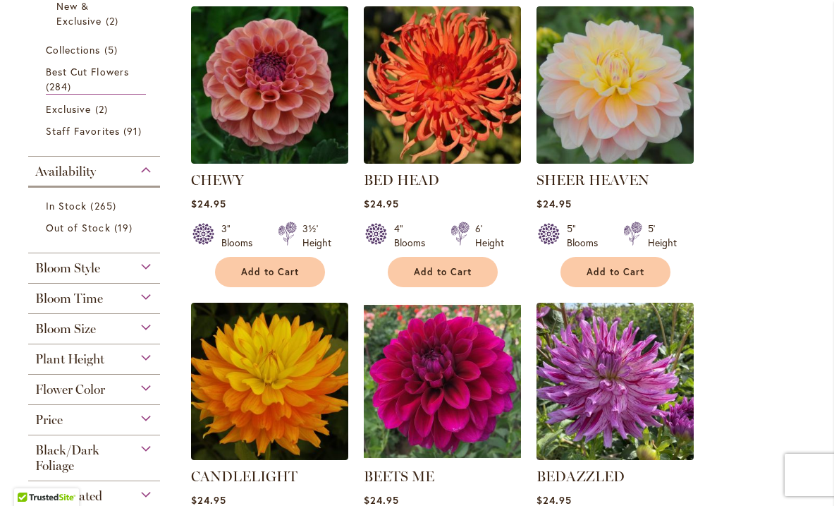
scroll to position [317, 0]
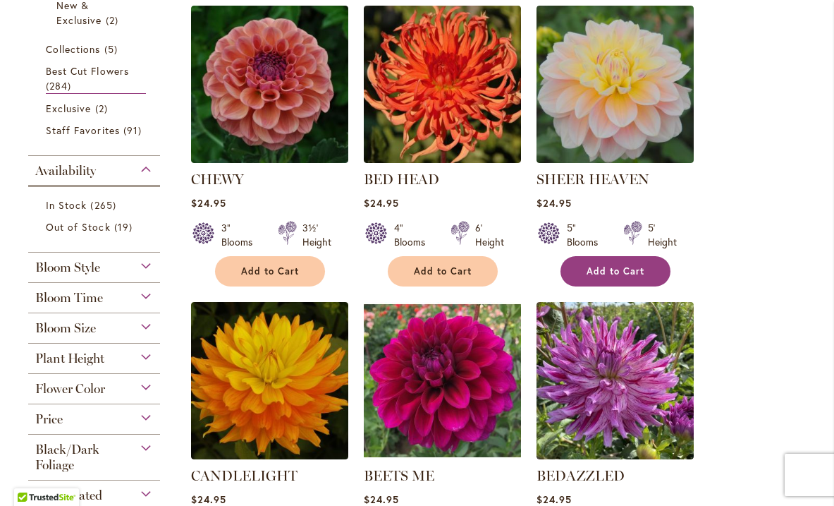
click at [626, 267] on span "Add to Cart" at bounding box center [616, 271] width 58 height 12
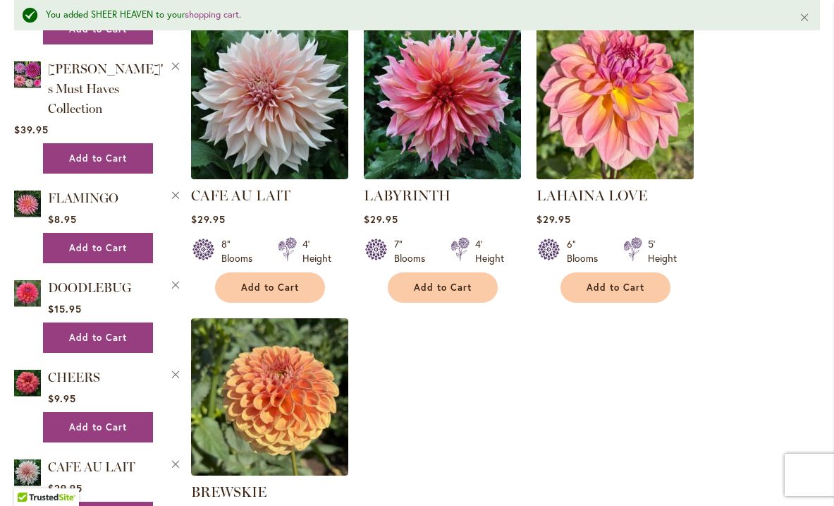
scroll to position [1523, 0]
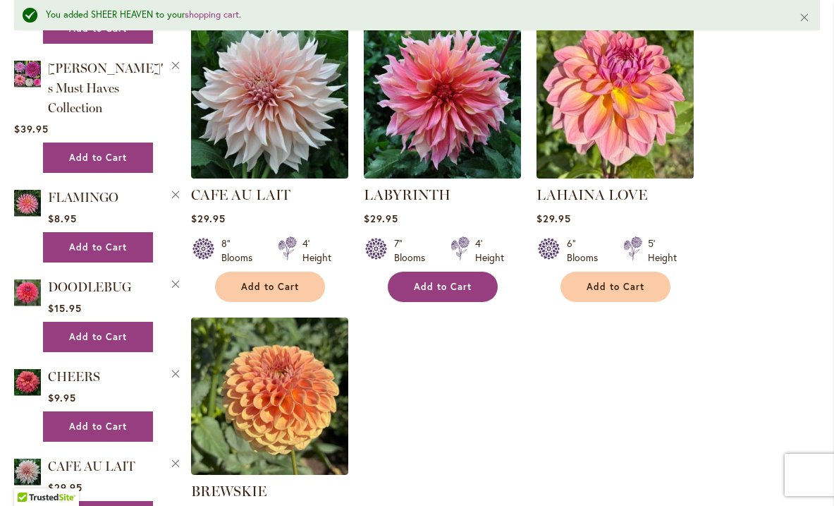
click at [453, 284] on span "Add to Cart" at bounding box center [443, 287] width 58 height 12
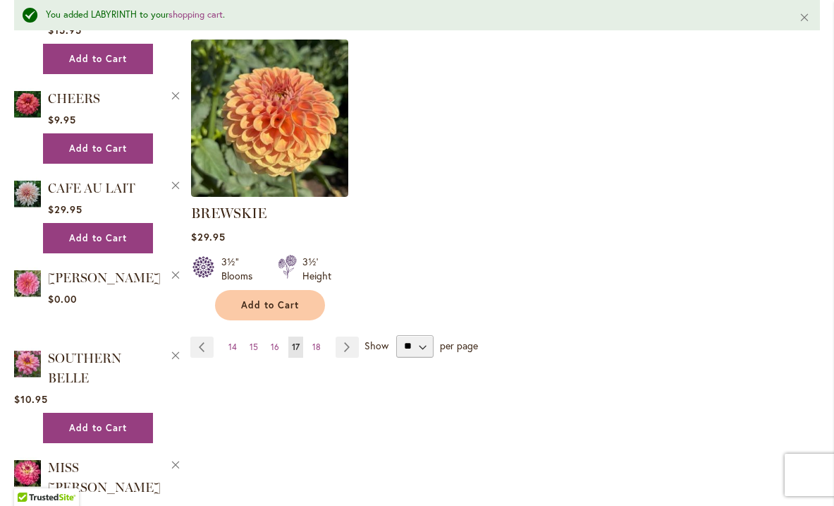
scroll to position [1957, 0]
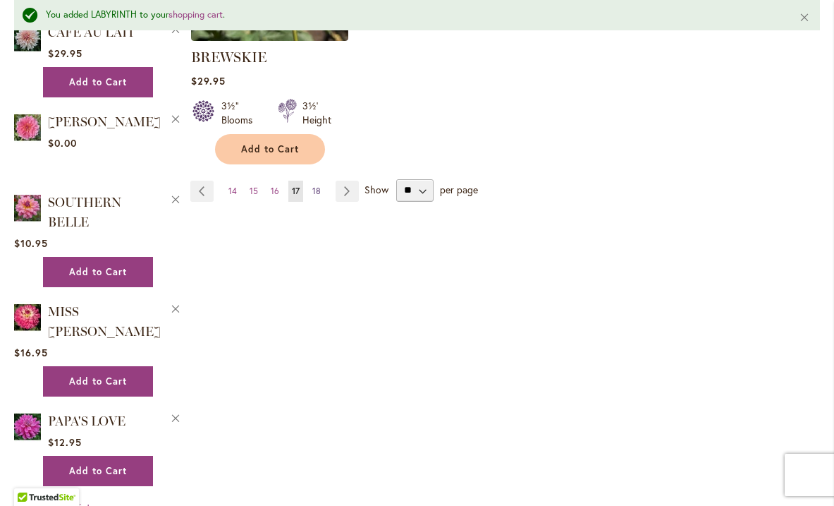
click at [314, 185] on span "18" at bounding box center [316, 190] width 8 height 11
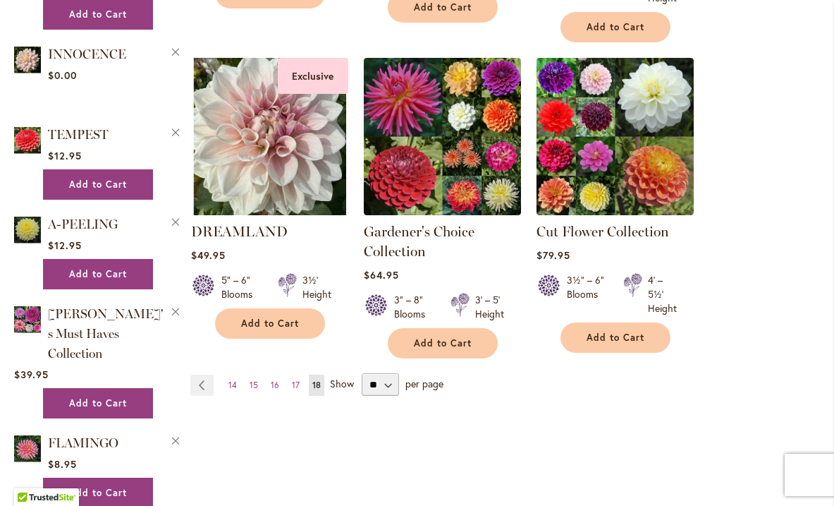
scroll to position [1276, 0]
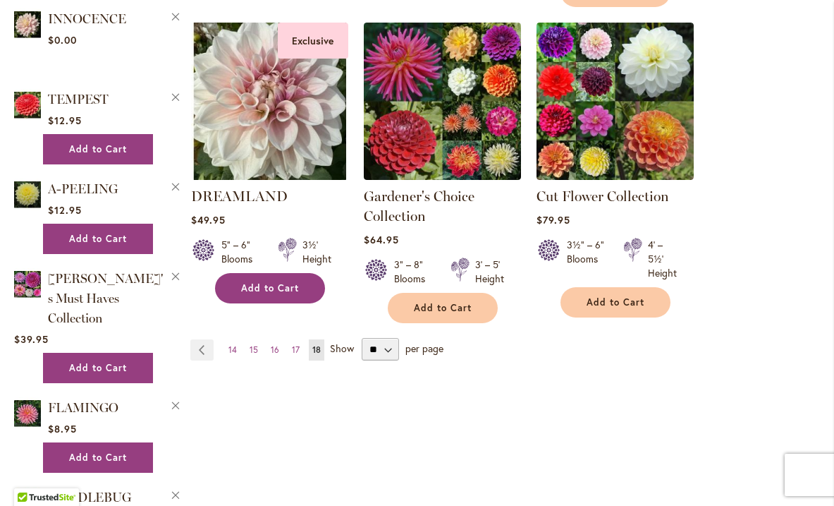
click at [303, 286] on button "Add to Cart" at bounding box center [270, 288] width 110 height 30
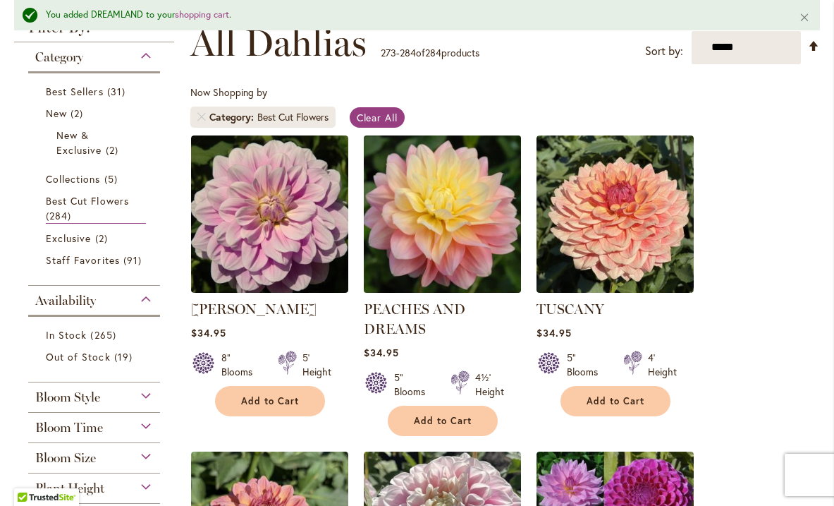
scroll to position [322, 0]
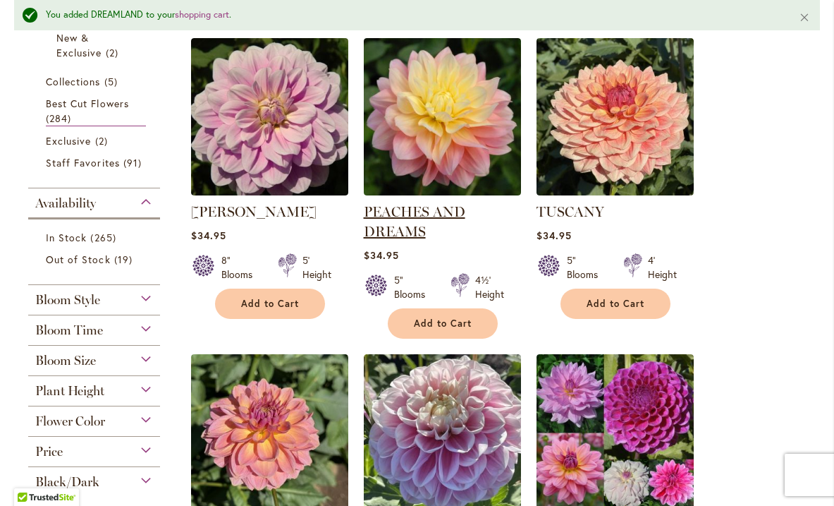
click at [434, 209] on link "PEACHES AND DREAMS" at bounding box center [415, 221] width 102 height 37
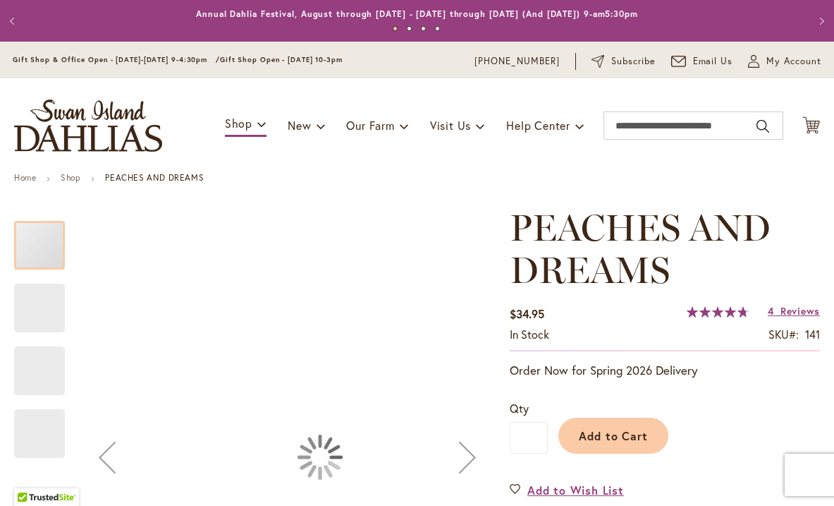
type input "*******"
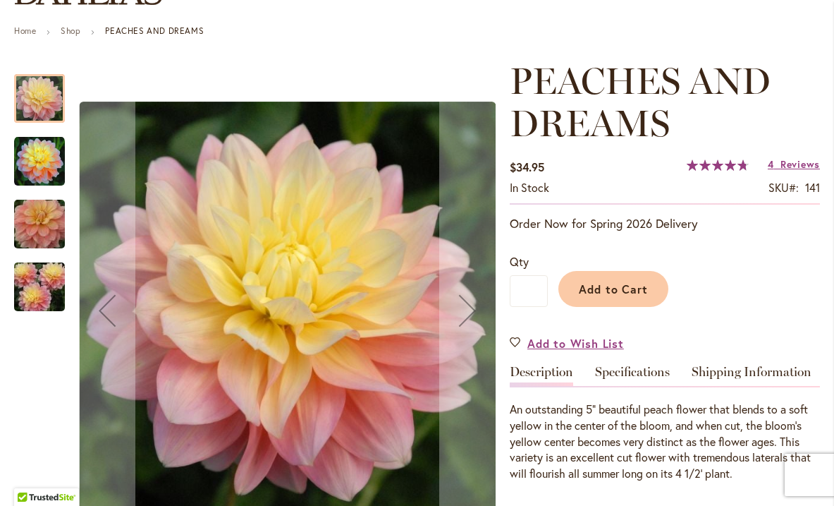
scroll to position [153, 0]
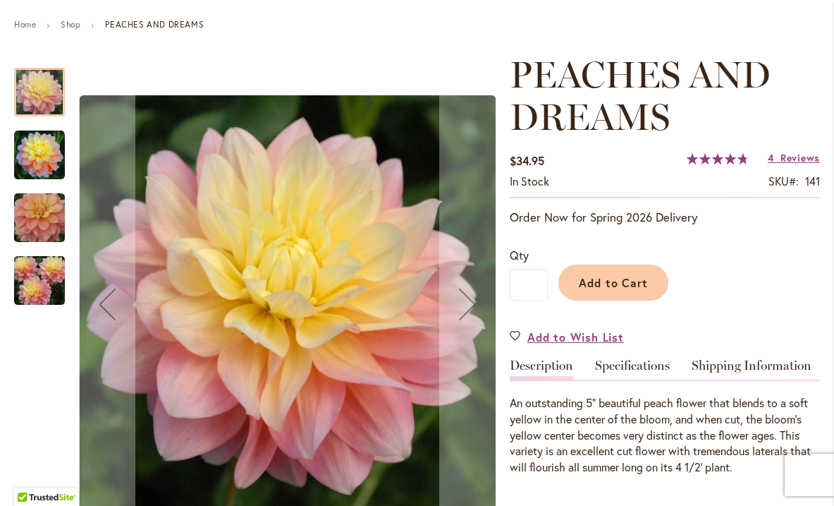
click at [36, 159] on img "PEACHES AND DREAMS" at bounding box center [39, 155] width 51 height 51
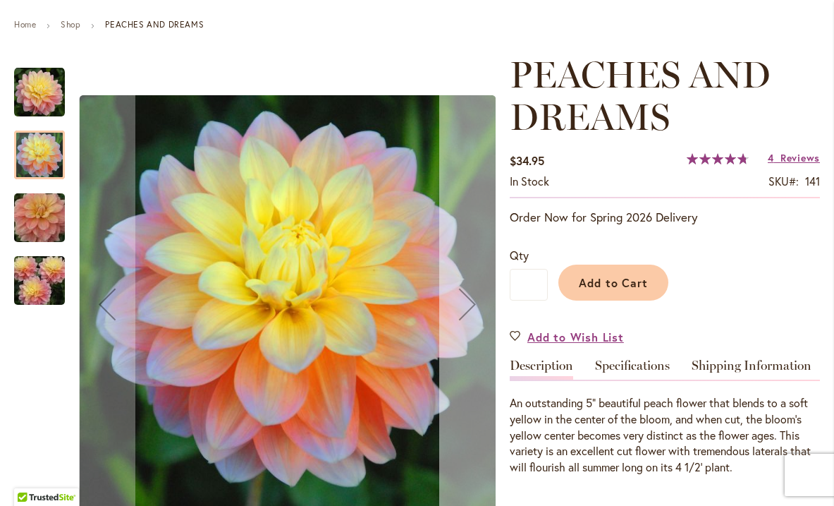
click at [470, 300] on div "Next" at bounding box center [467, 304] width 56 height 56
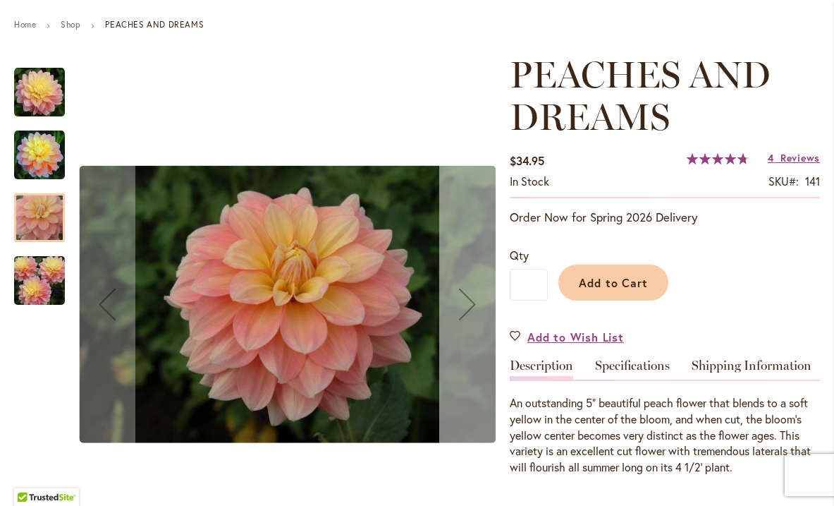
click at [470, 300] on div "Next" at bounding box center [467, 304] width 56 height 56
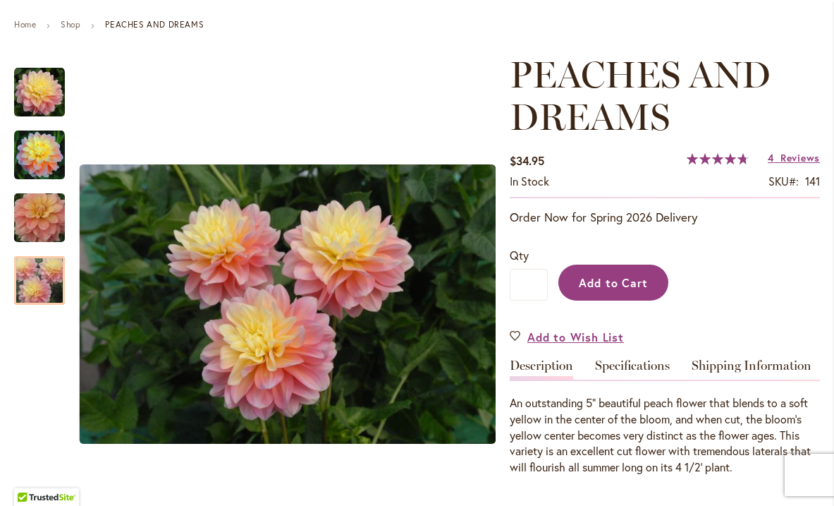
click at [628, 275] on span "Add to Cart" at bounding box center [614, 282] width 70 height 15
